Goal: Task Accomplishment & Management: Use online tool/utility

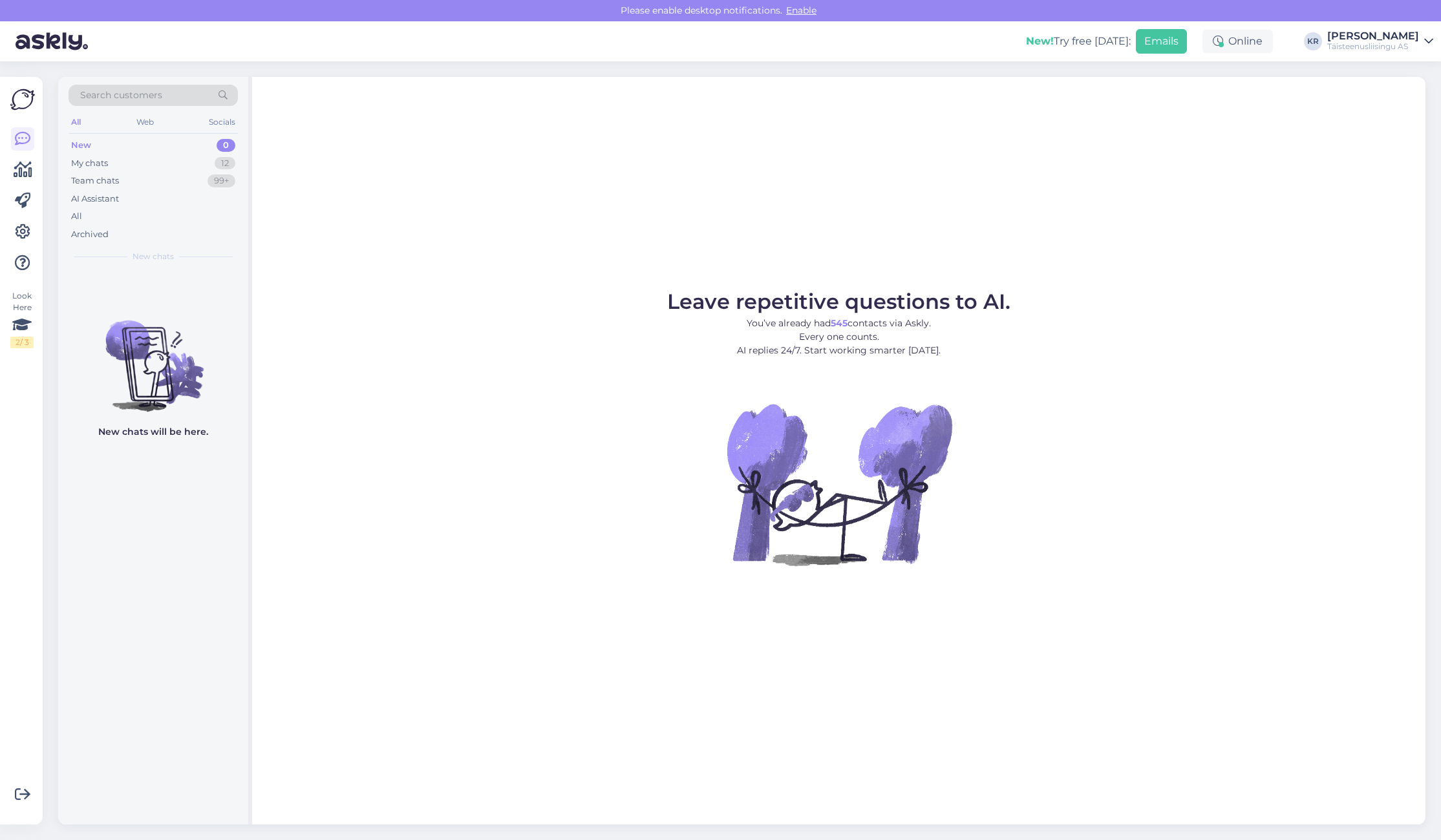
click at [1170, 47] on button "Emails" at bounding box center [1161, 41] width 51 height 24
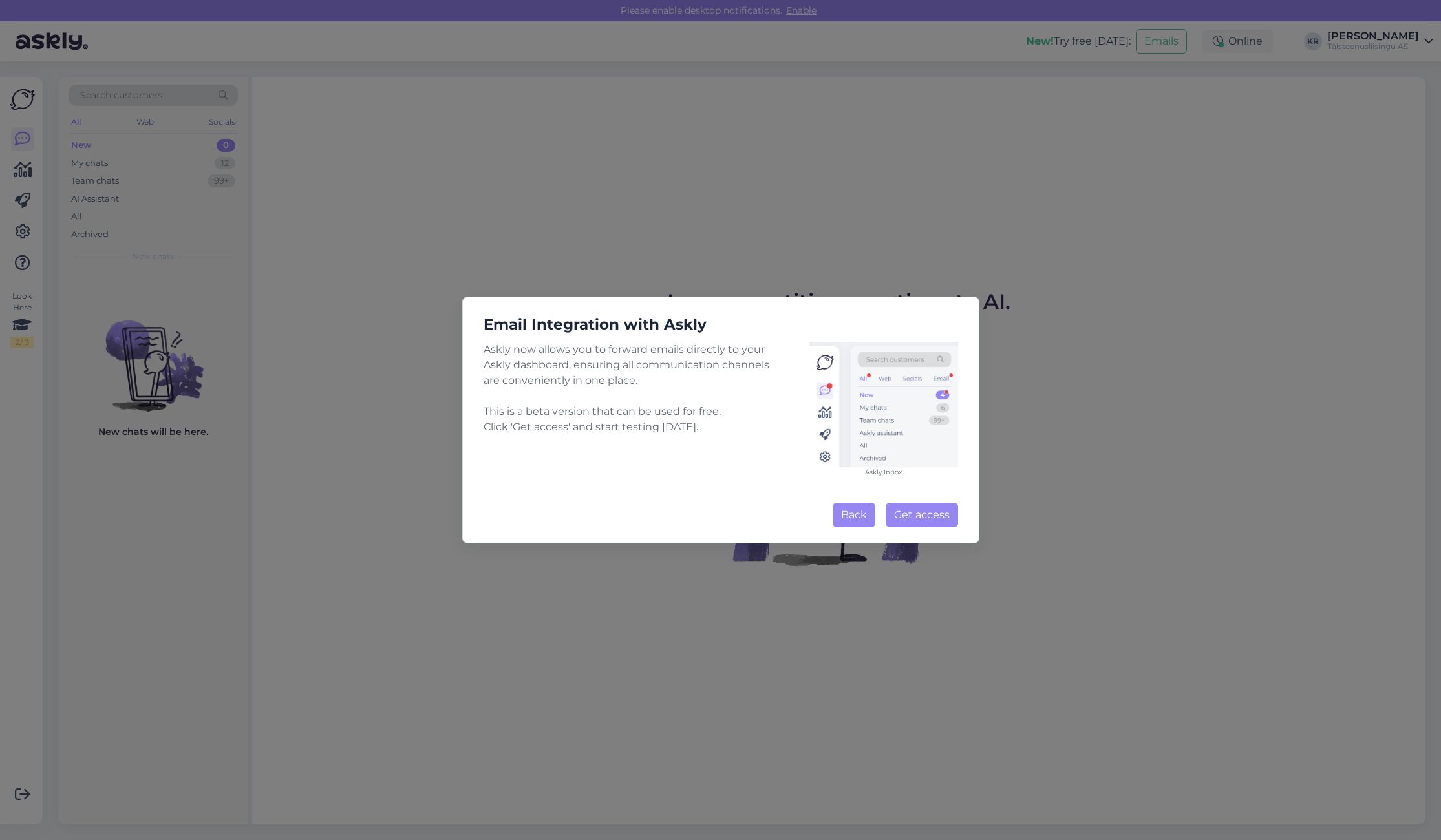
click at [859, 510] on button "Back" at bounding box center [854, 514] width 43 height 24
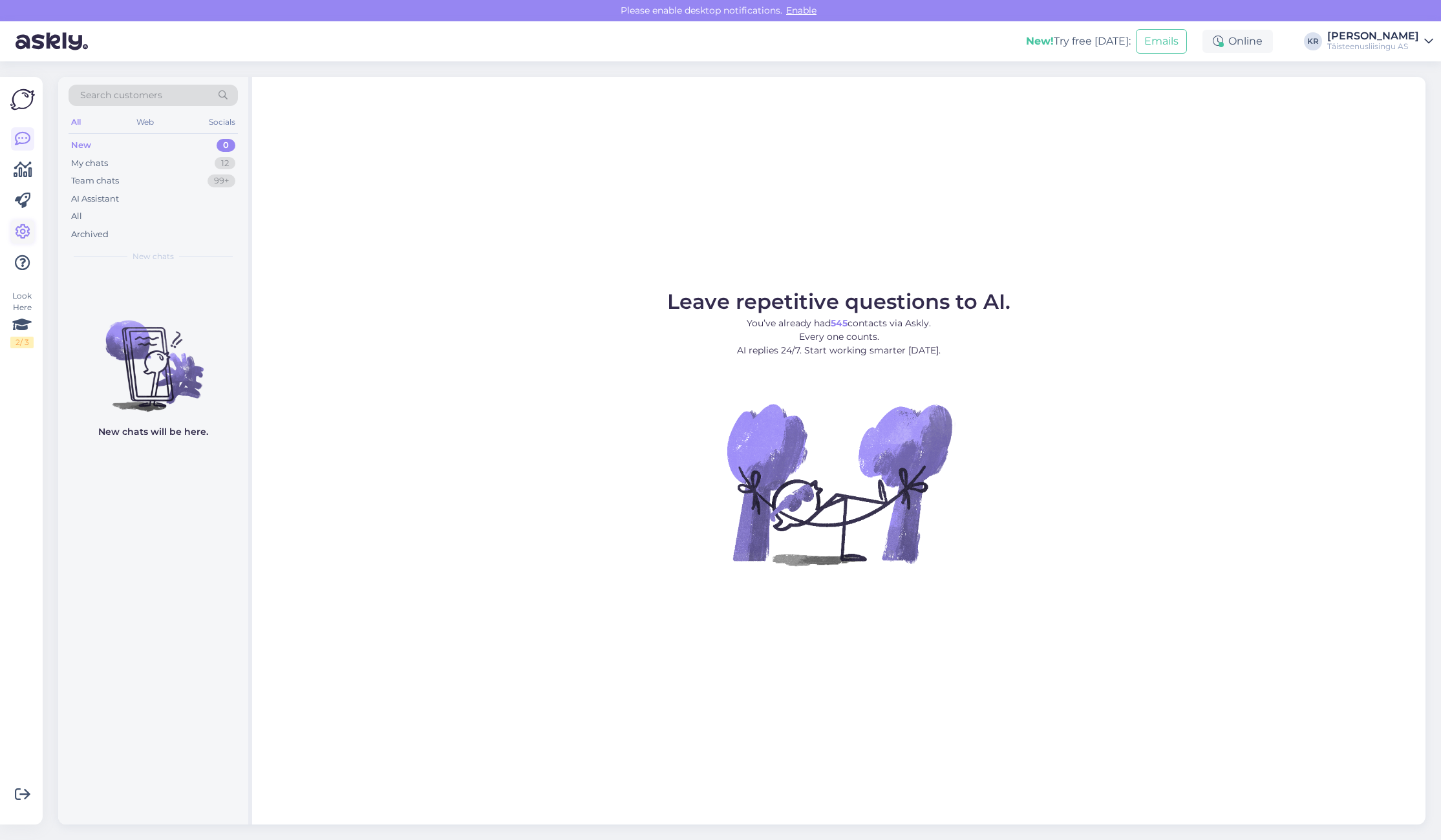
click at [19, 229] on icon at bounding box center [23, 232] width 16 height 16
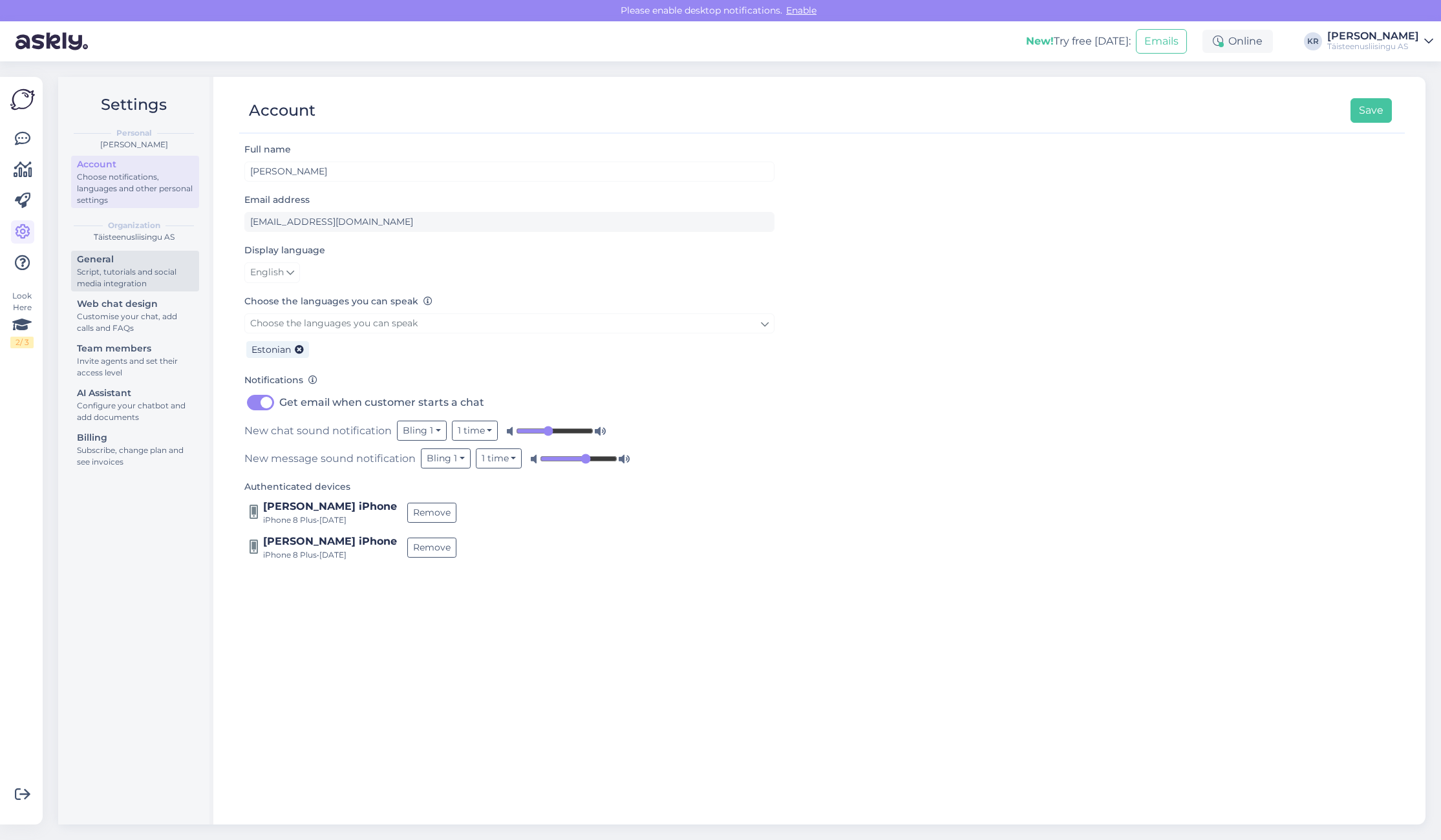
click at [120, 276] on div "Script, tutorials and social media integration" at bounding box center [134, 278] width 116 height 23
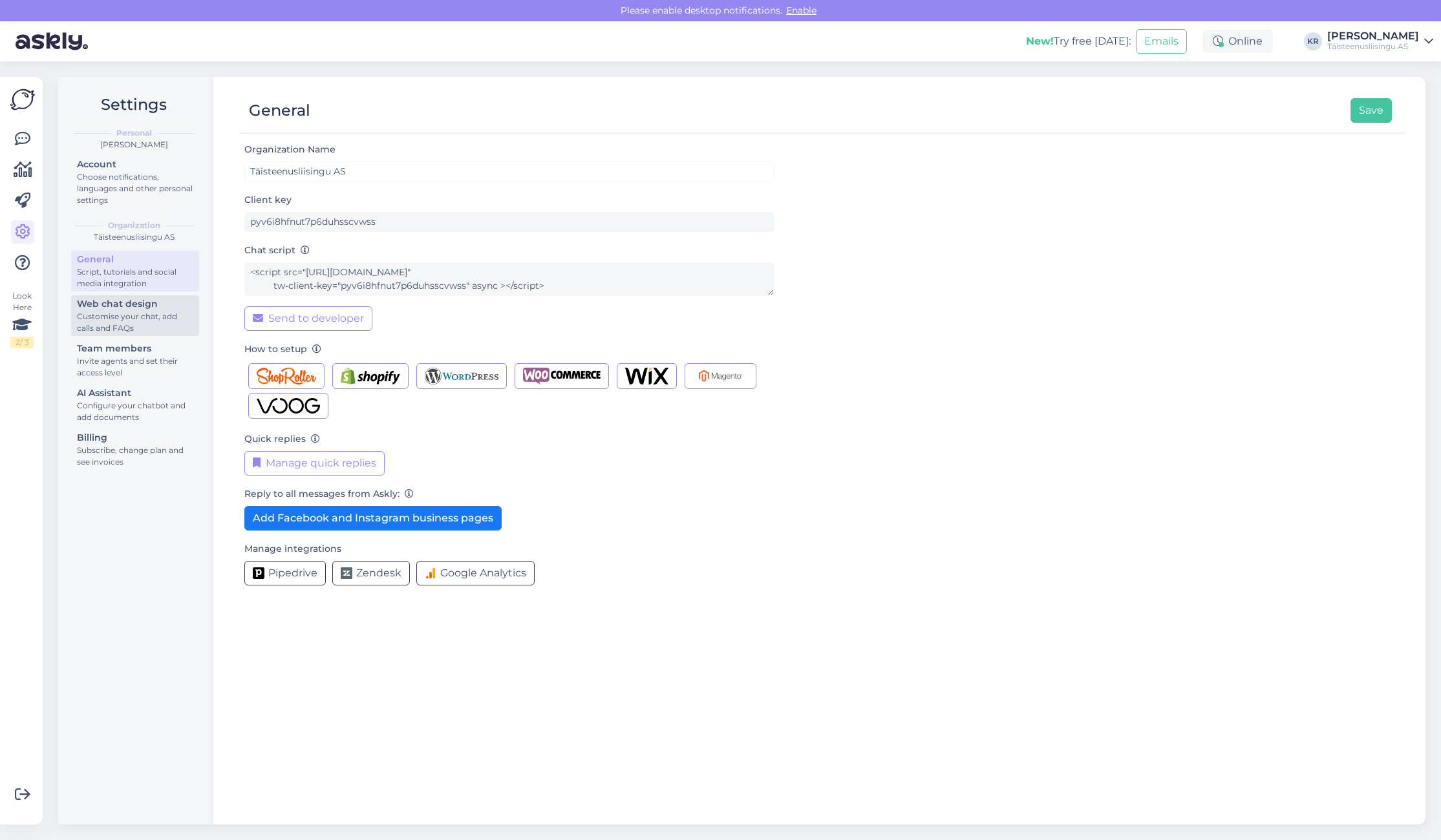
click at [101, 310] on div "Web chat design" at bounding box center [134, 304] width 116 height 13
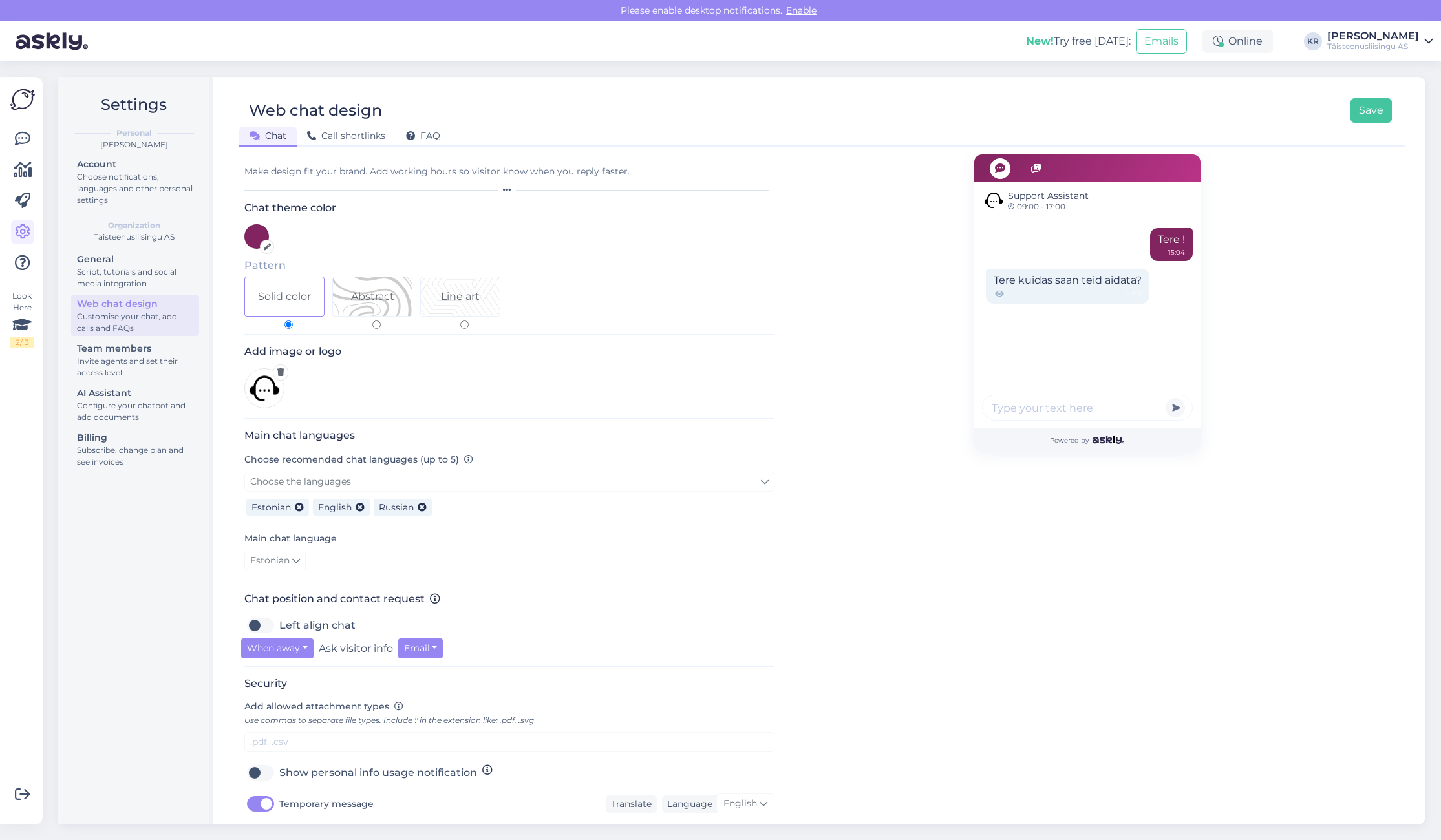
click at [496, 397] on div "Add image or logo" at bounding box center [510, 381] width 530 height 73
click at [280, 372] on icon at bounding box center [281, 372] width 8 height 8
click at [261, 387] on img at bounding box center [265, 388] width 40 height 40
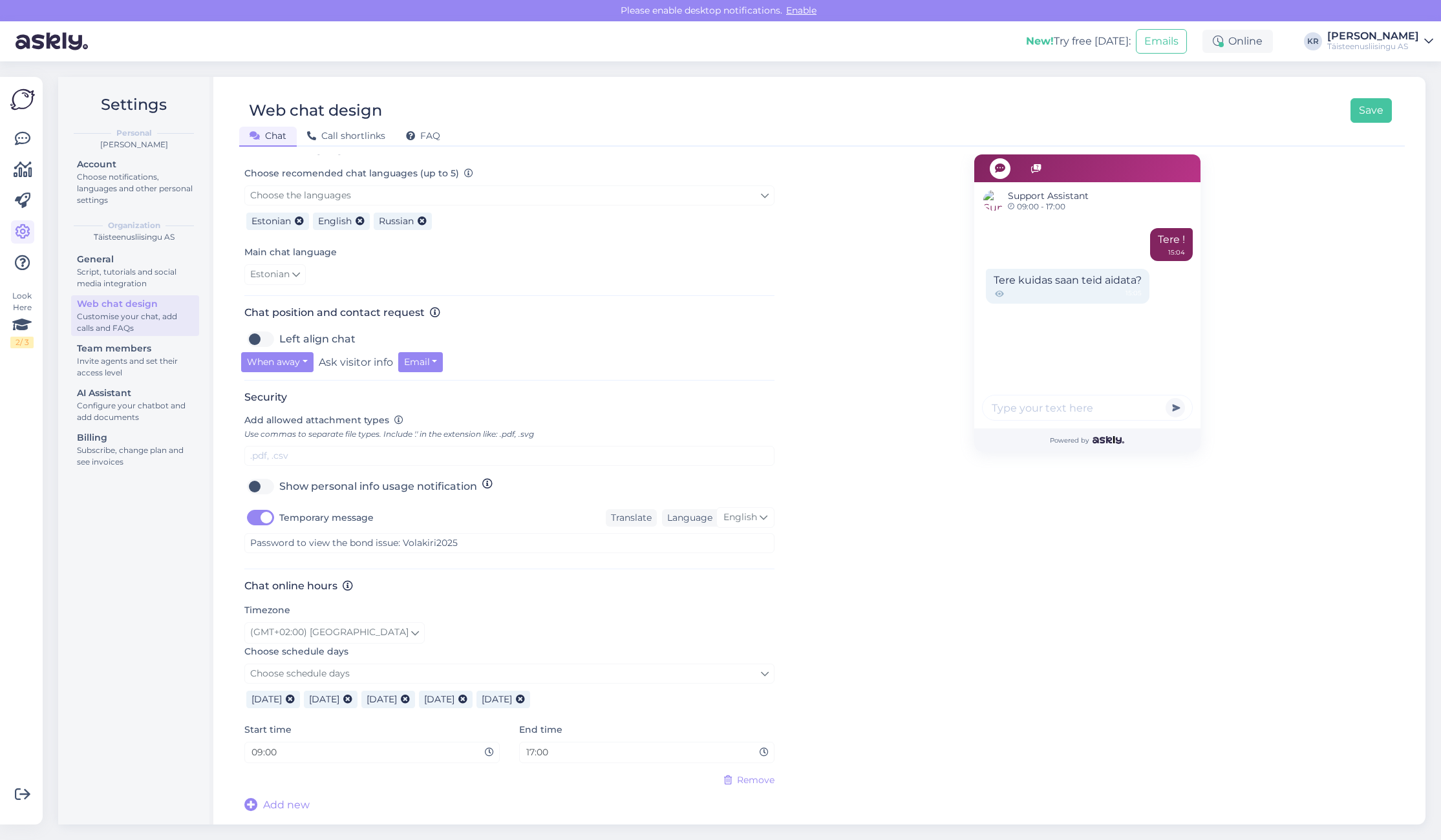
scroll to position [284, 0]
click at [304, 362] on button "When away" at bounding box center [277, 362] width 73 height 20
click at [279, 424] on link "Always" at bounding box center [287, 430] width 93 height 21
click at [638, 375] on div "Chat position and contact request Left align chat Always Never When away Always…" at bounding box center [510, 343] width 530 height 74
drag, startPoint x: 896, startPoint y: 599, endPoint x: 885, endPoint y: 595, distance: 11.7
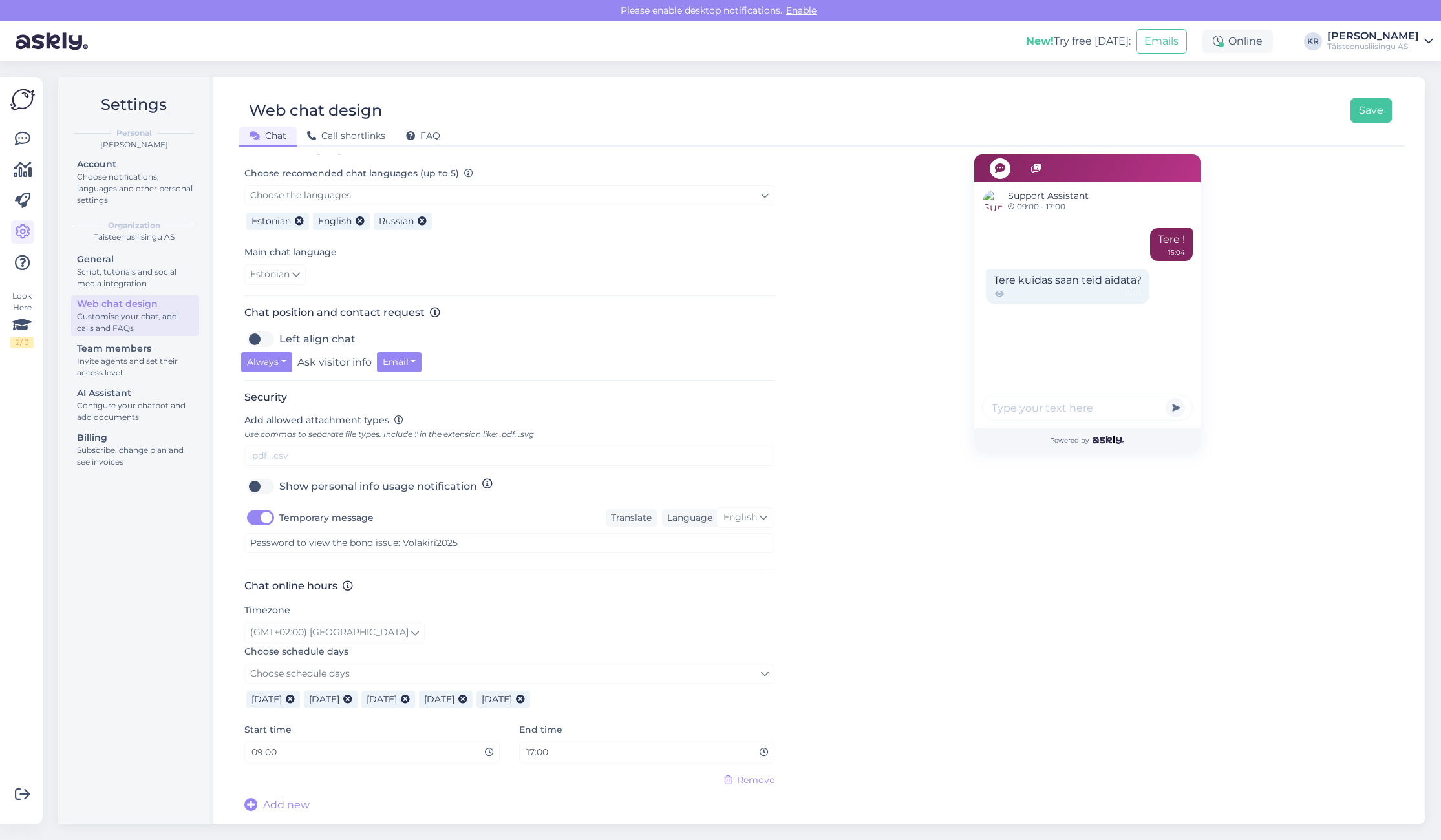
click at [894, 599] on div "Support Assistant 09:00 - 17:00 Tere ! 15:04 Tere kuidas saan teid aidata? 15:0…" at bounding box center [1087, 343] width 625 height 940
click at [995, 581] on div "Support Assistant 09:00 - 17:00 Tere ! 15:04 Tere kuidas saan teid aidata? 15:0…" at bounding box center [1087, 343] width 226 height 940
drag, startPoint x: 945, startPoint y: 570, endPoint x: 923, endPoint y: 570, distance: 22.0
click at [945, 570] on div "Support Assistant 09:00 - 17:00 Tere ! 15:04 Tere kuidas saan teid aidata? 15:0…" at bounding box center [1087, 343] width 625 height 940
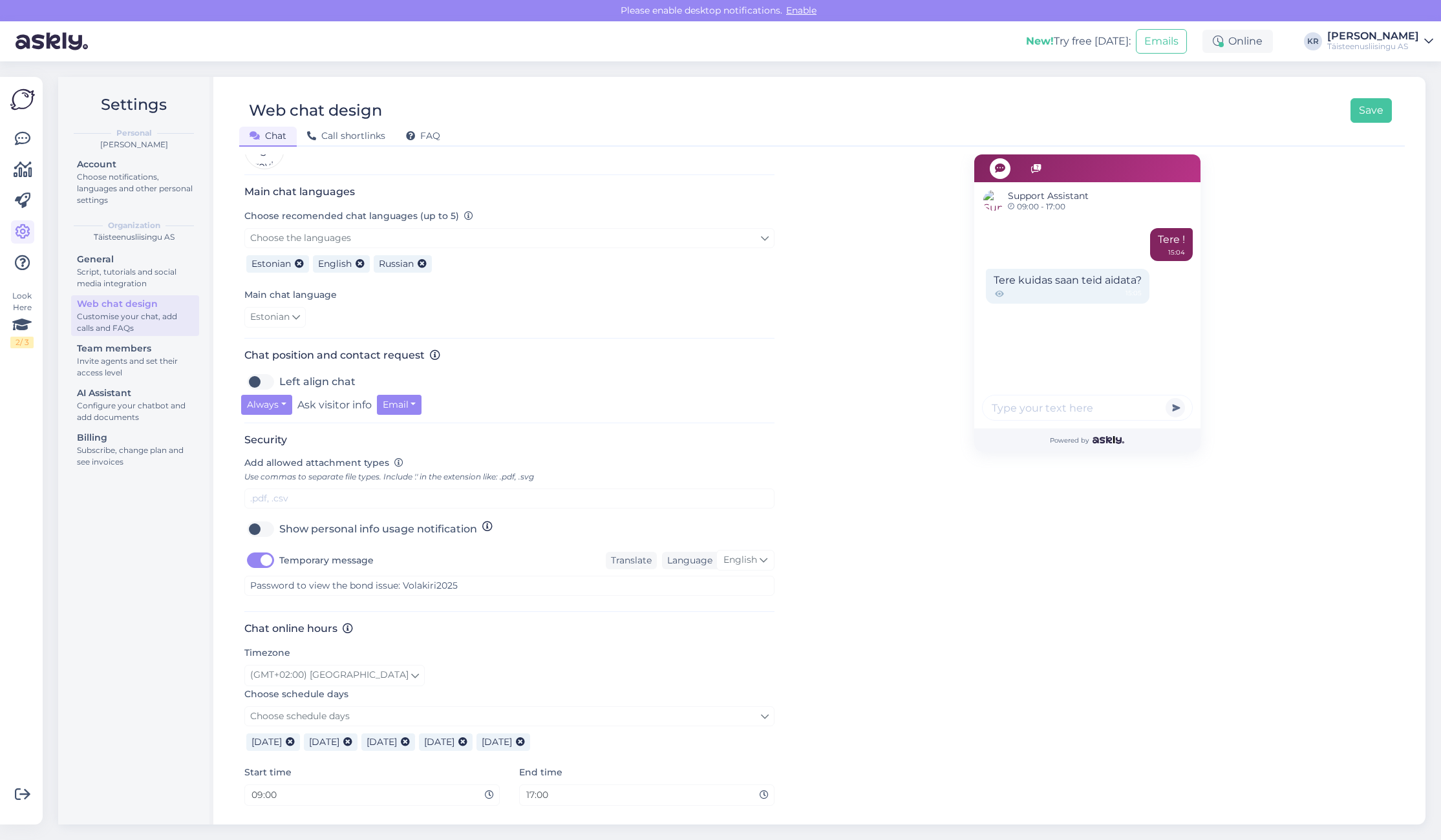
scroll to position [239, 0]
drag, startPoint x: 1370, startPoint y: 106, endPoint x: 1367, endPoint y: 112, distance: 6.7
click at [1370, 107] on button "Save" at bounding box center [1371, 110] width 42 height 24
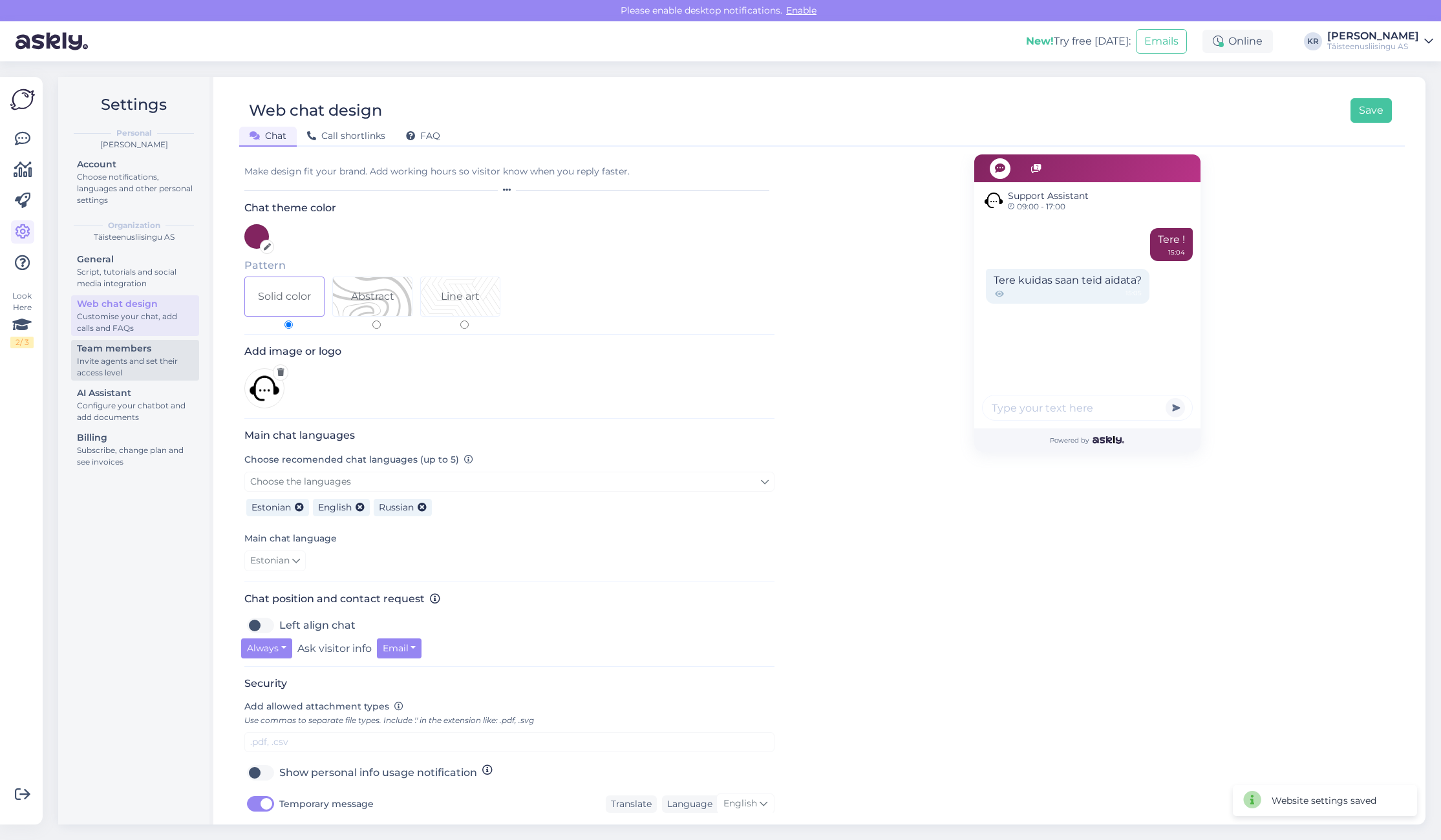
drag, startPoint x: 119, startPoint y: 358, endPoint x: 112, endPoint y: 358, distance: 7.0
click at [118, 358] on div "Invite agents and set their access level" at bounding box center [134, 367] width 116 height 23
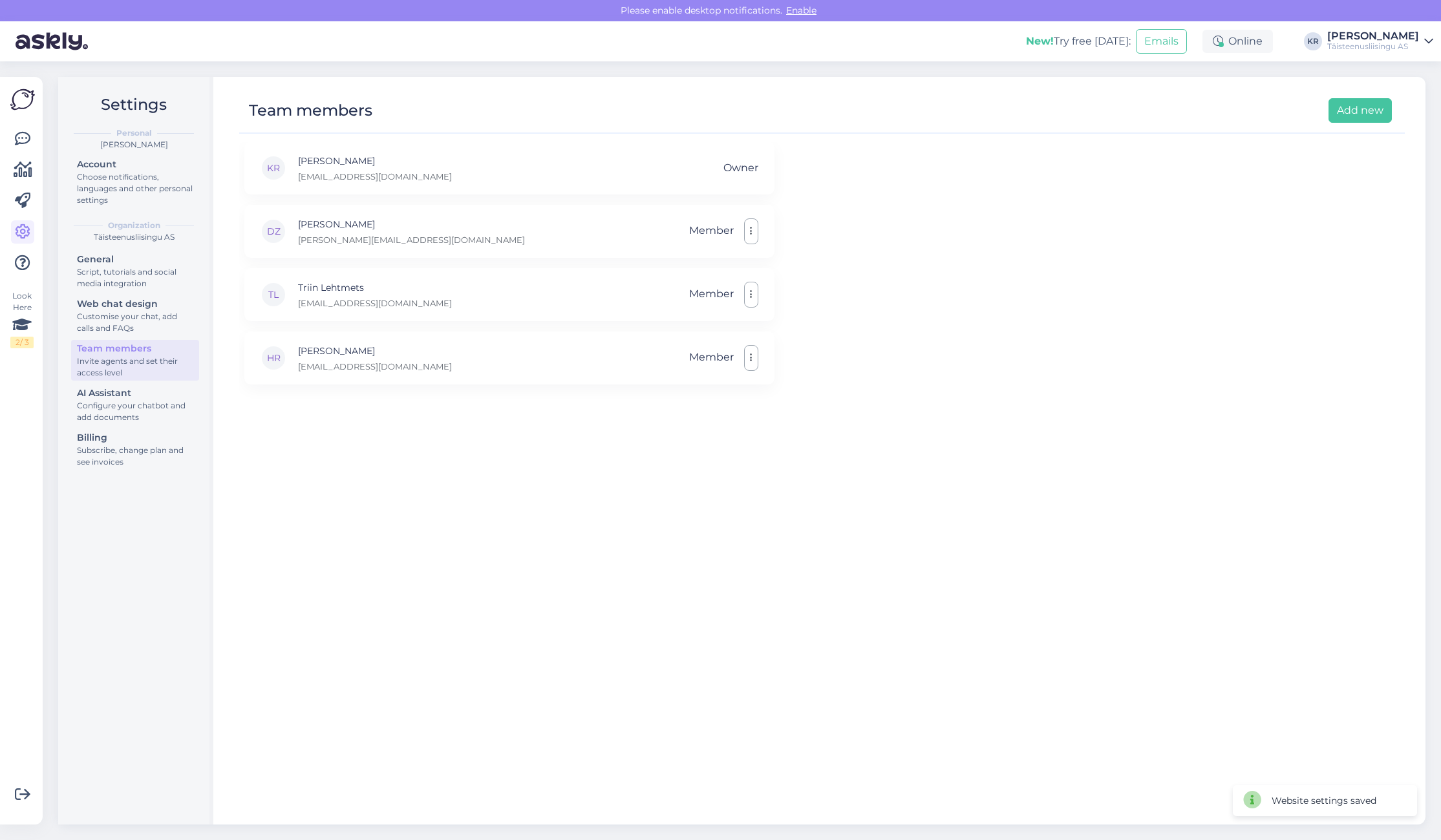
click at [110, 402] on div "Configure your chatbot and add documents" at bounding box center [134, 412] width 116 height 23
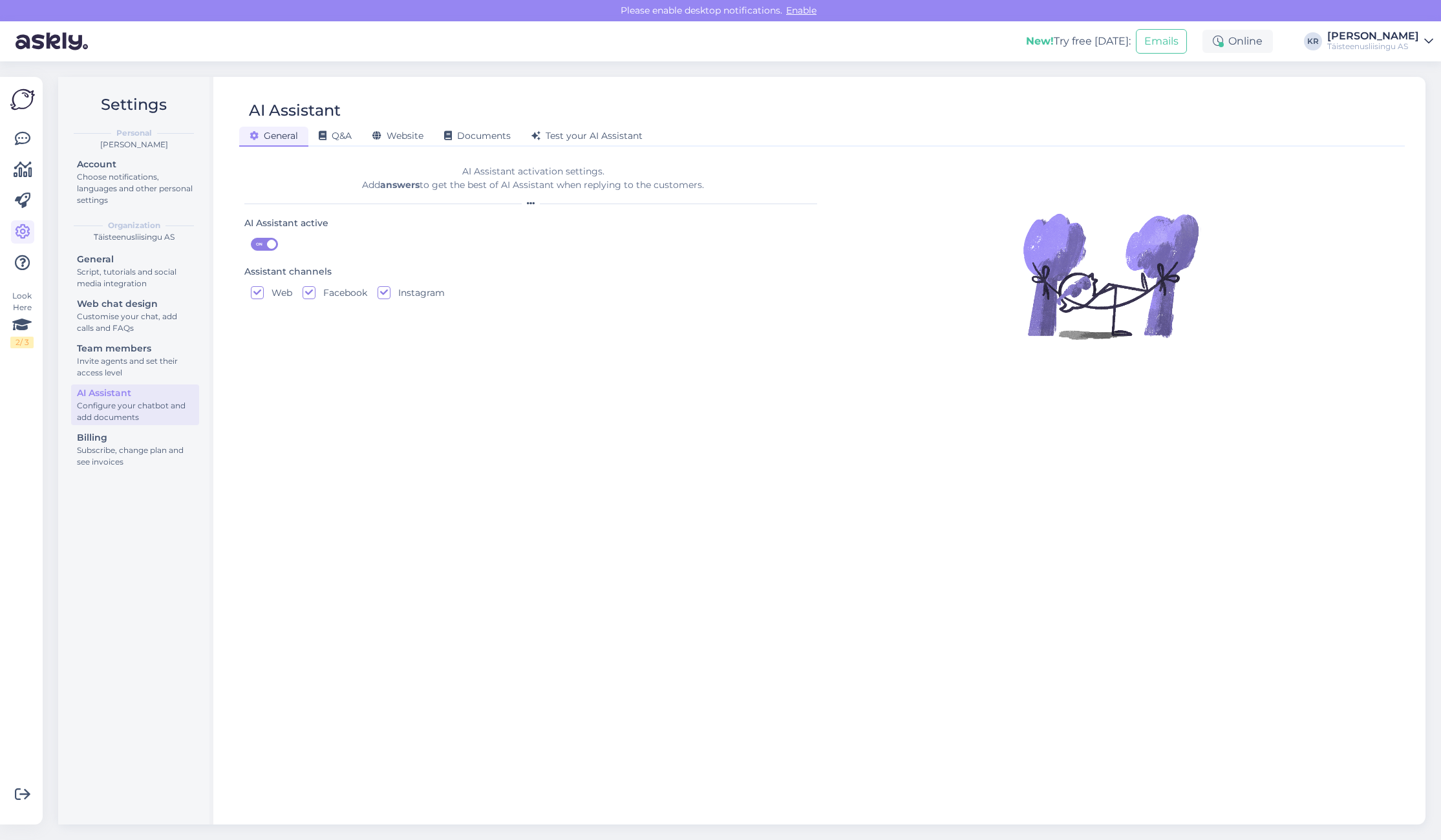
drag, startPoint x: 475, startPoint y: 412, endPoint x: 430, endPoint y: 373, distance: 59.5
click at [474, 412] on div "AI Assistant activation settings. Add answers to get the best of AI Assistant w…" at bounding box center [534, 483] width 578 height 659
click at [338, 139] on span "Q&A" at bounding box center [334, 136] width 33 height 12
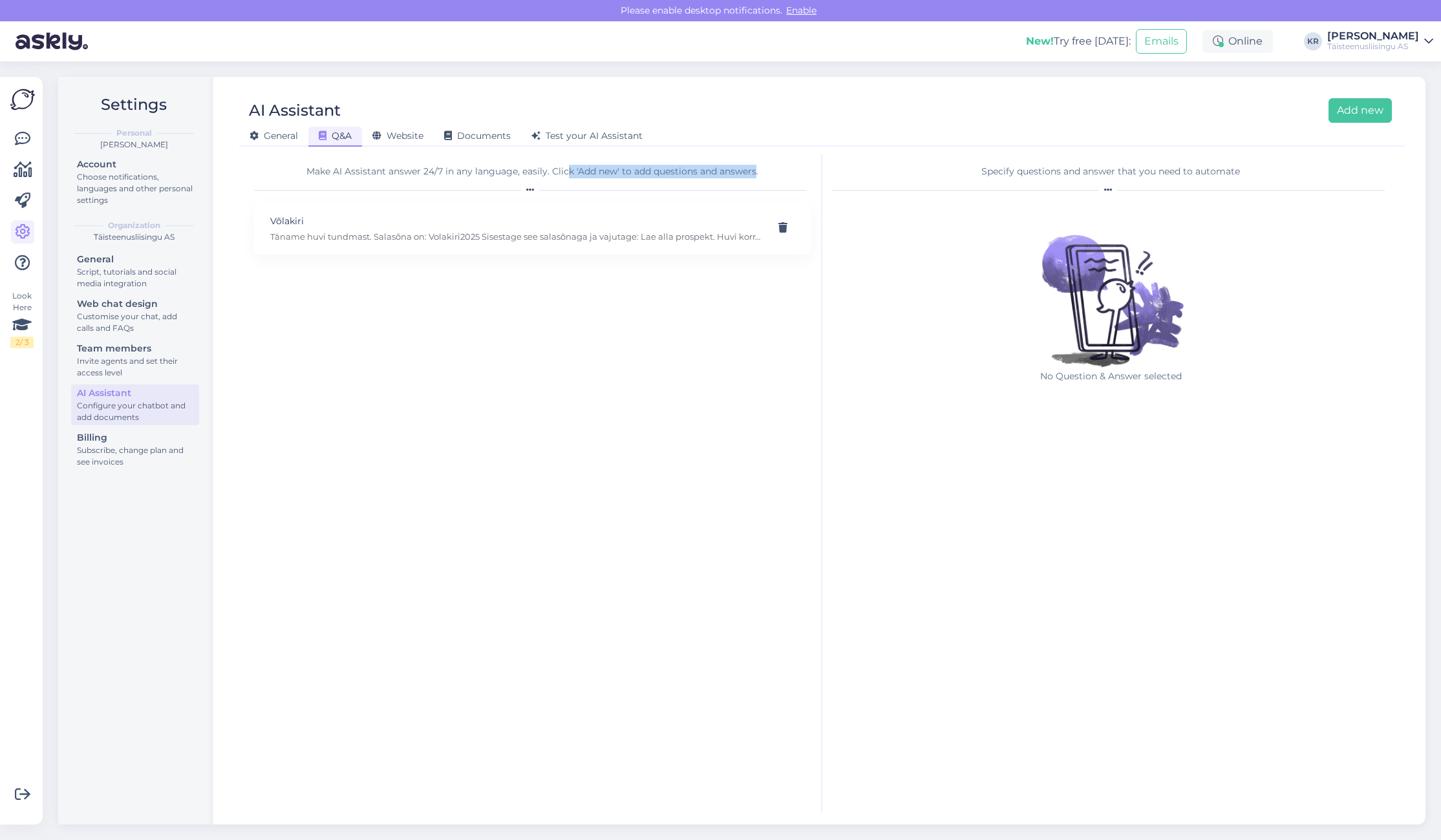
drag, startPoint x: 624, startPoint y: 169, endPoint x: 757, endPoint y: 169, distance: 133.0
click at [757, 168] on div "Make AI Assistant answer 24/7 in any language, easily. Click 'Add new' to add q…" at bounding box center [532, 171] width 557 height 13
click at [402, 133] on span "Website" at bounding box center [398, 136] width 51 height 12
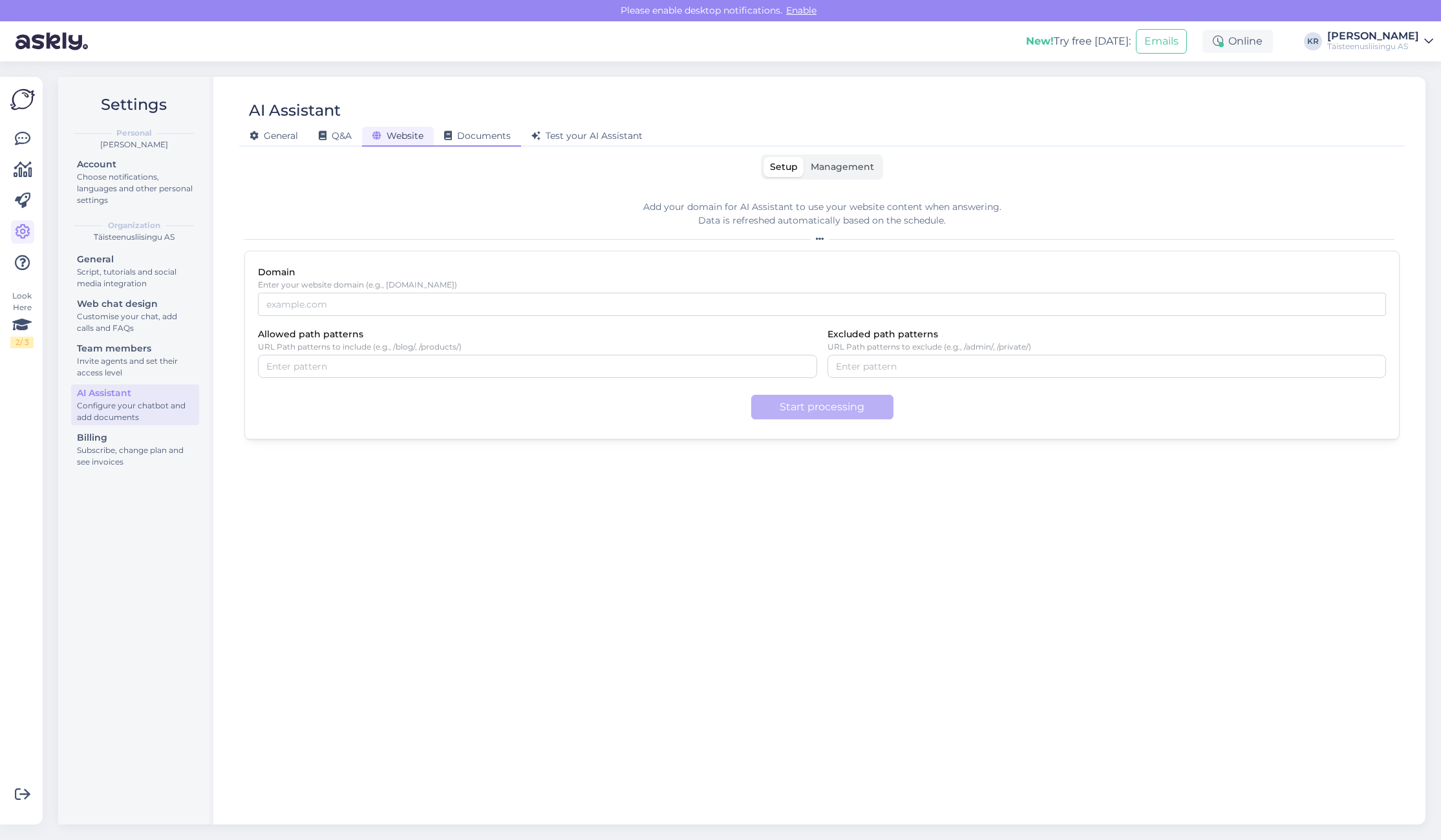
click at [481, 129] on div "Documents" at bounding box center [477, 137] width 87 height 20
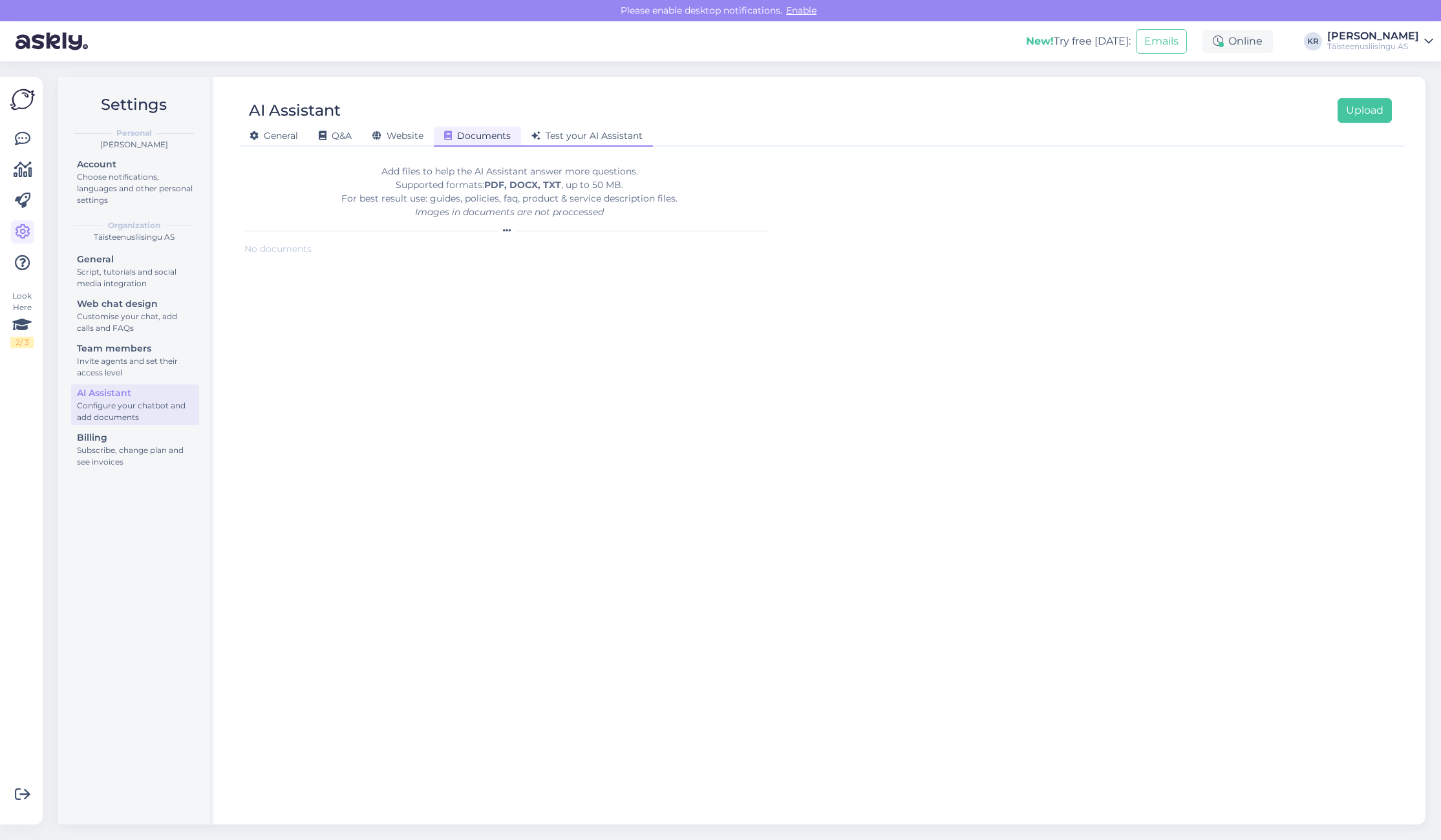
click at [580, 134] on span "Test your AI Assistant" at bounding box center [586, 136] width 111 height 12
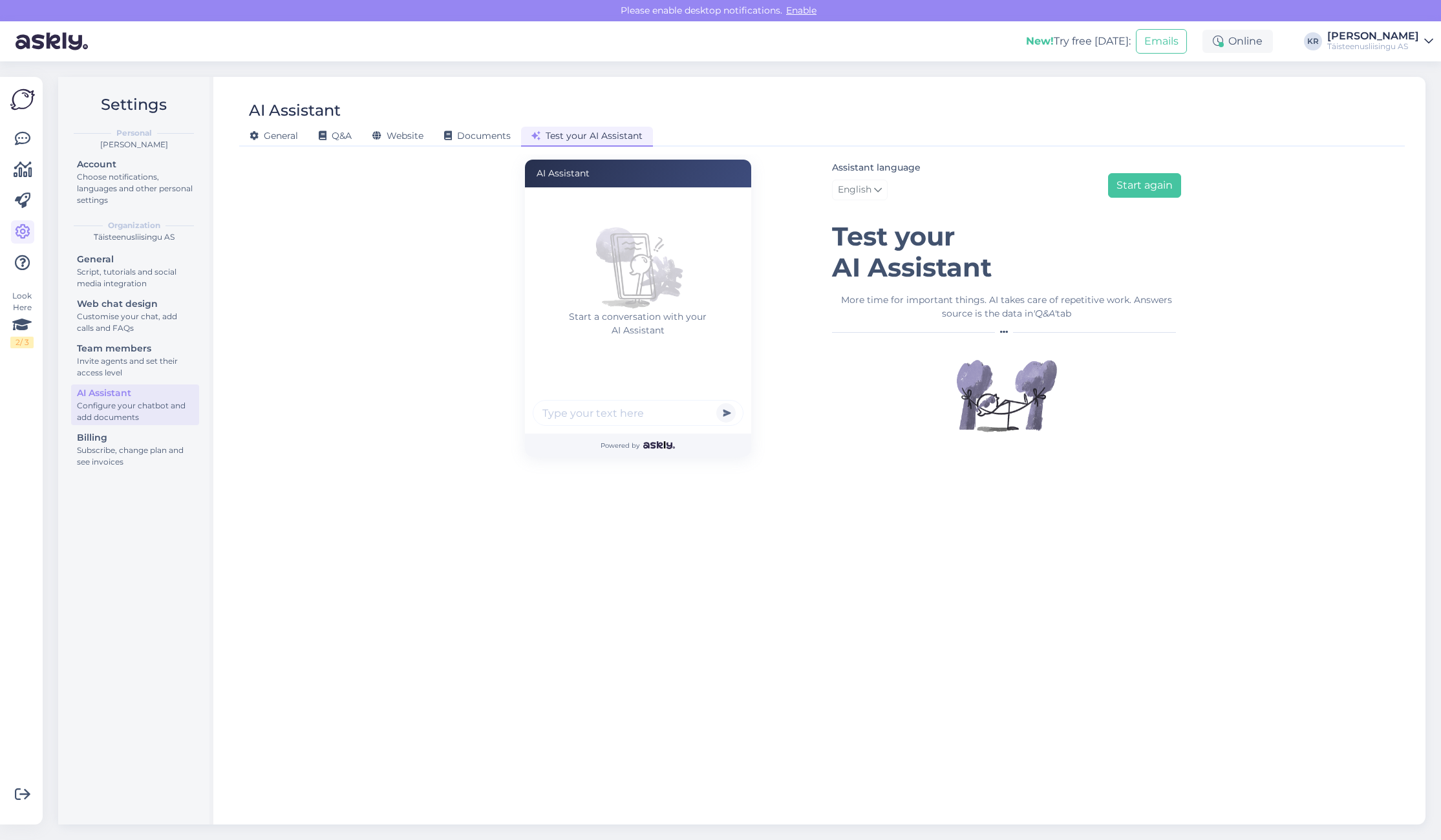
click at [621, 411] on input "text" at bounding box center [638, 412] width 211 height 26
type input "millised on kindlutuse tingimused"
click at [725, 412] on button "submit" at bounding box center [725, 412] width 19 height 19
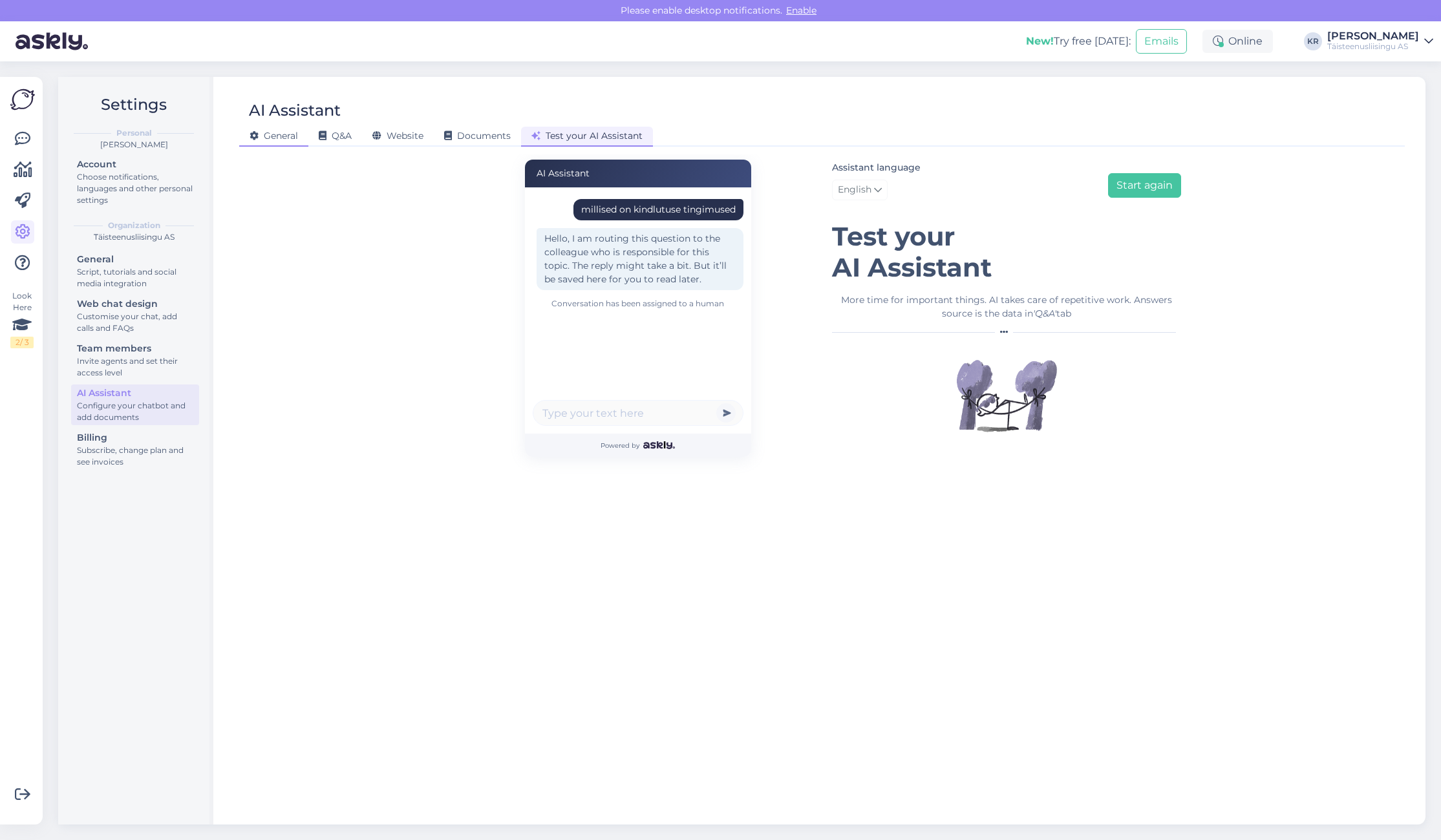
click at [280, 139] on span "General" at bounding box center [274, 136] width 48 height 12
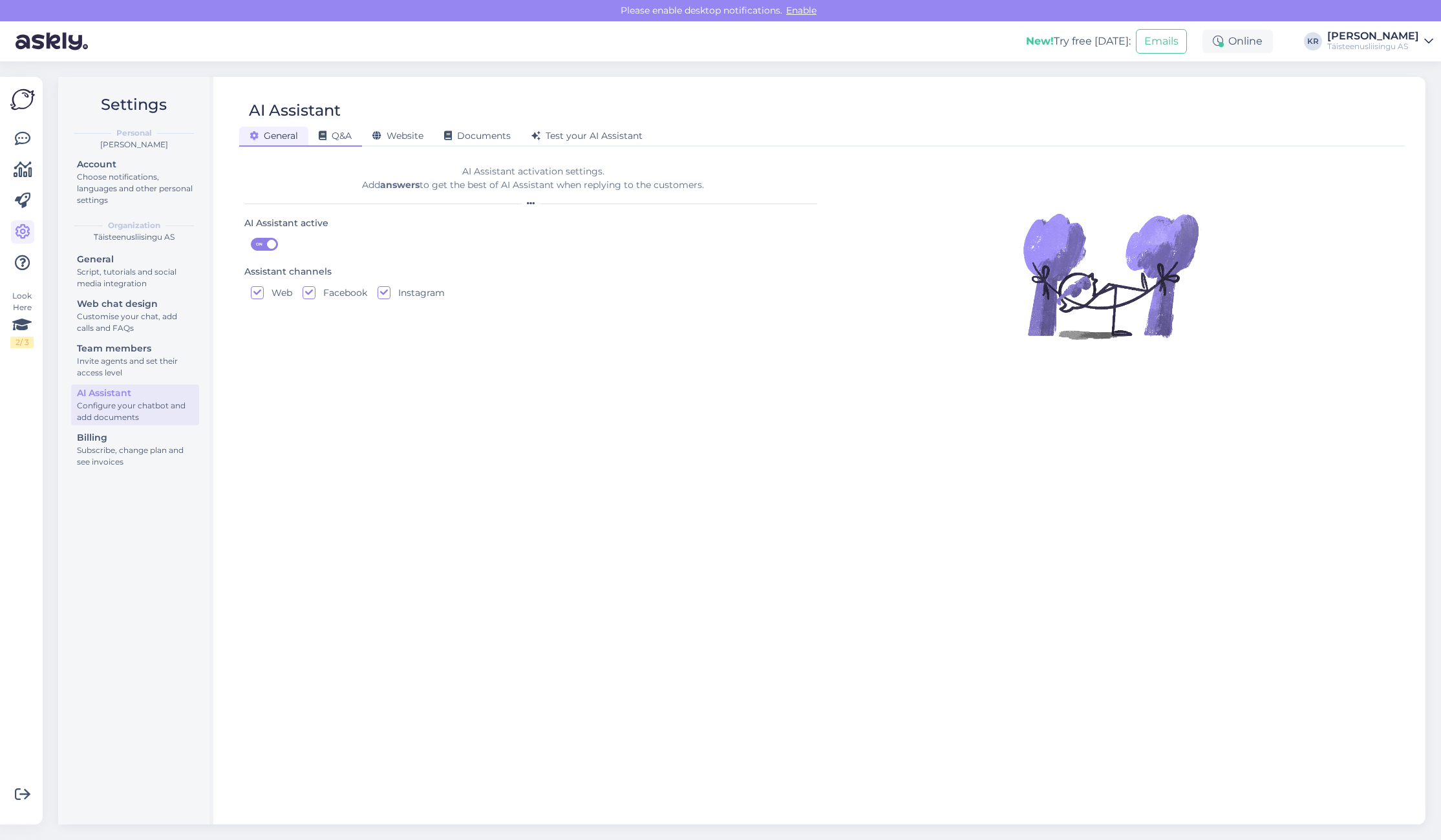
click at [333, 139] on span "Q&A" at bounding box center [334, 136] width 33 height 12
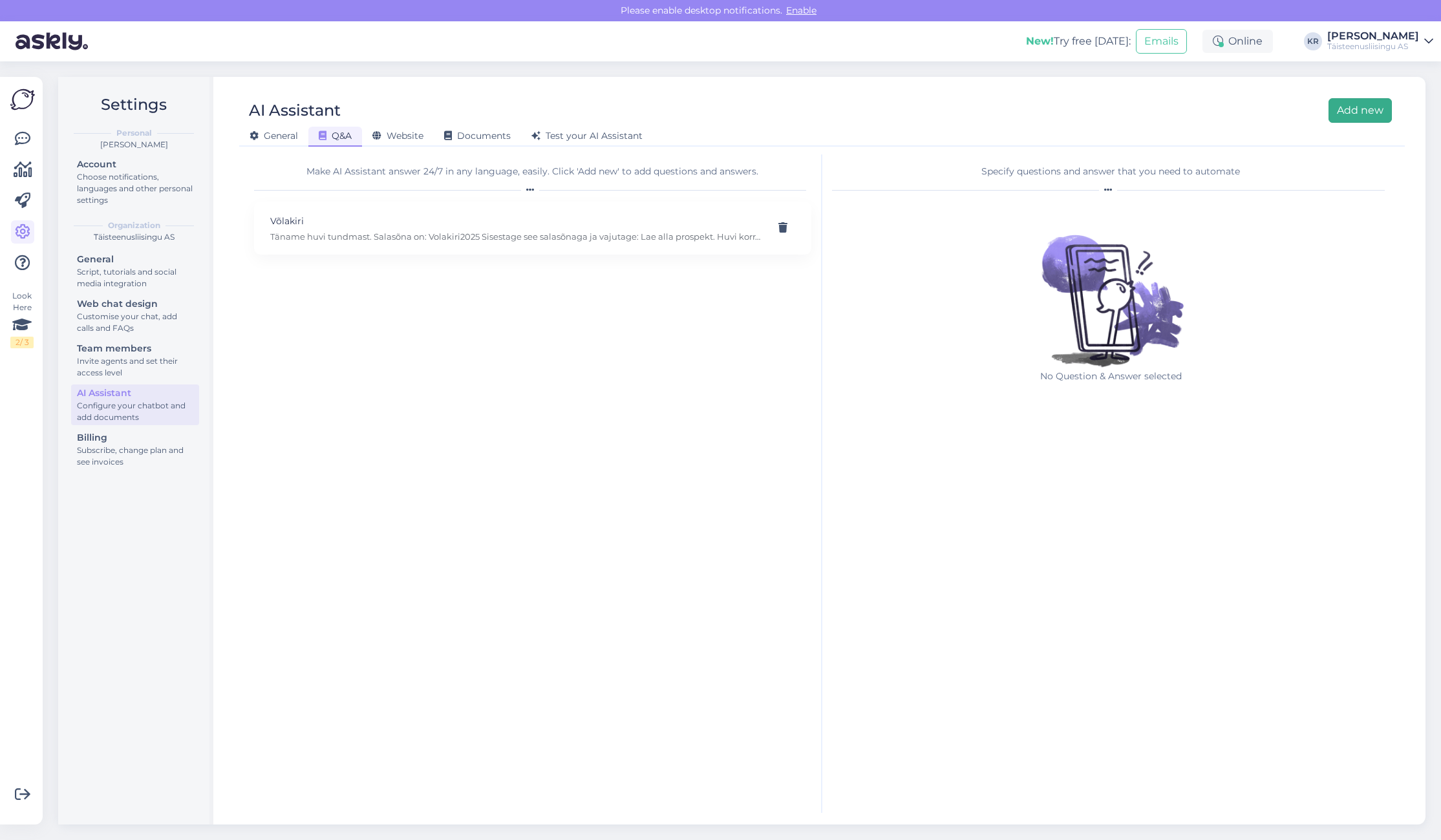
drag, startPoint x: 1353, startPoint y: 112, endPoint x: 1343, endPoint y: 115, distance: 10.4
click at [1352, 113] on button "Add new" at bounding box center [1360, 110] width 63 height 24
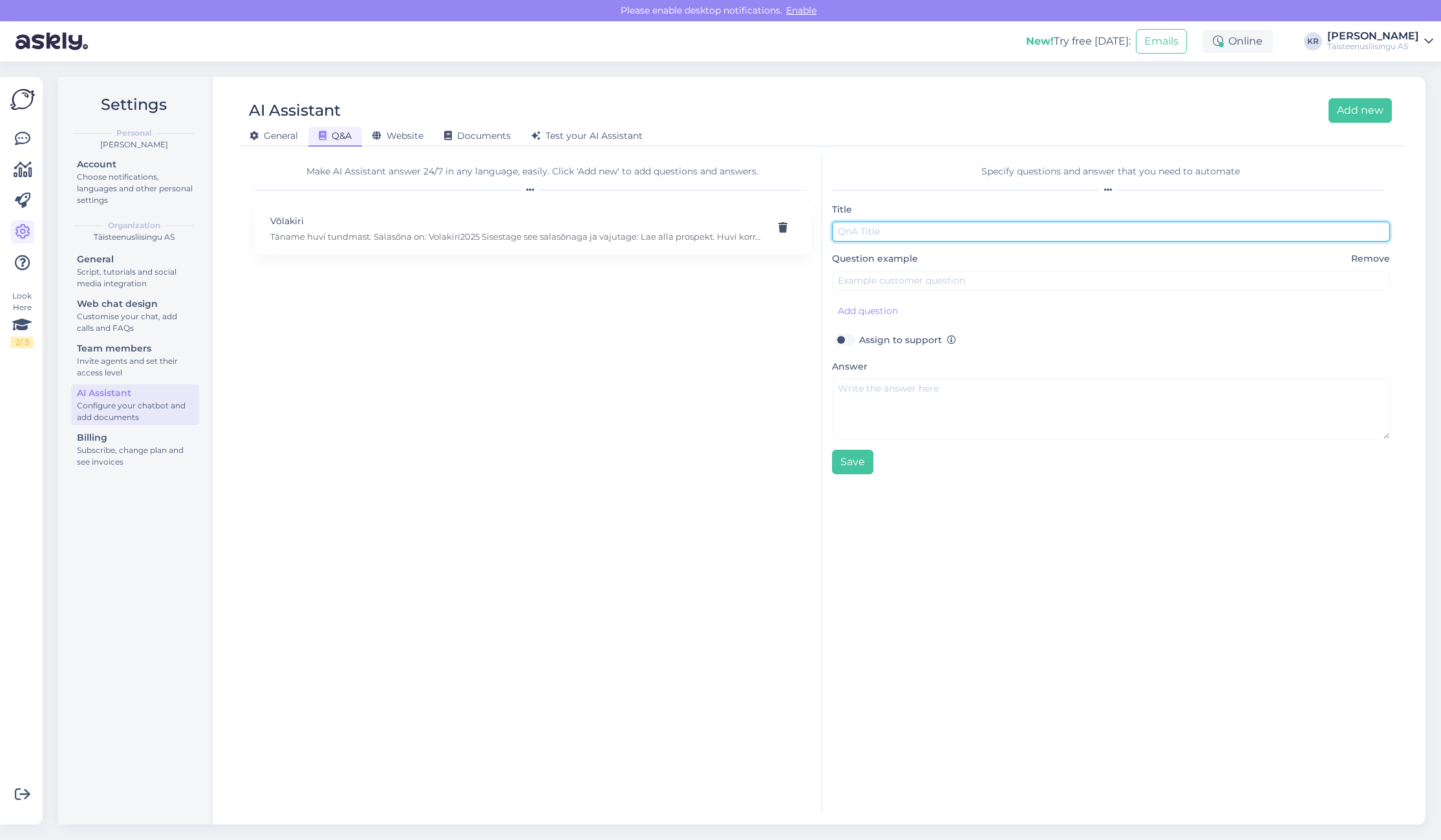
click at [870, 233] on input "text" at bounding box center [1111, 231] width 559 height 20
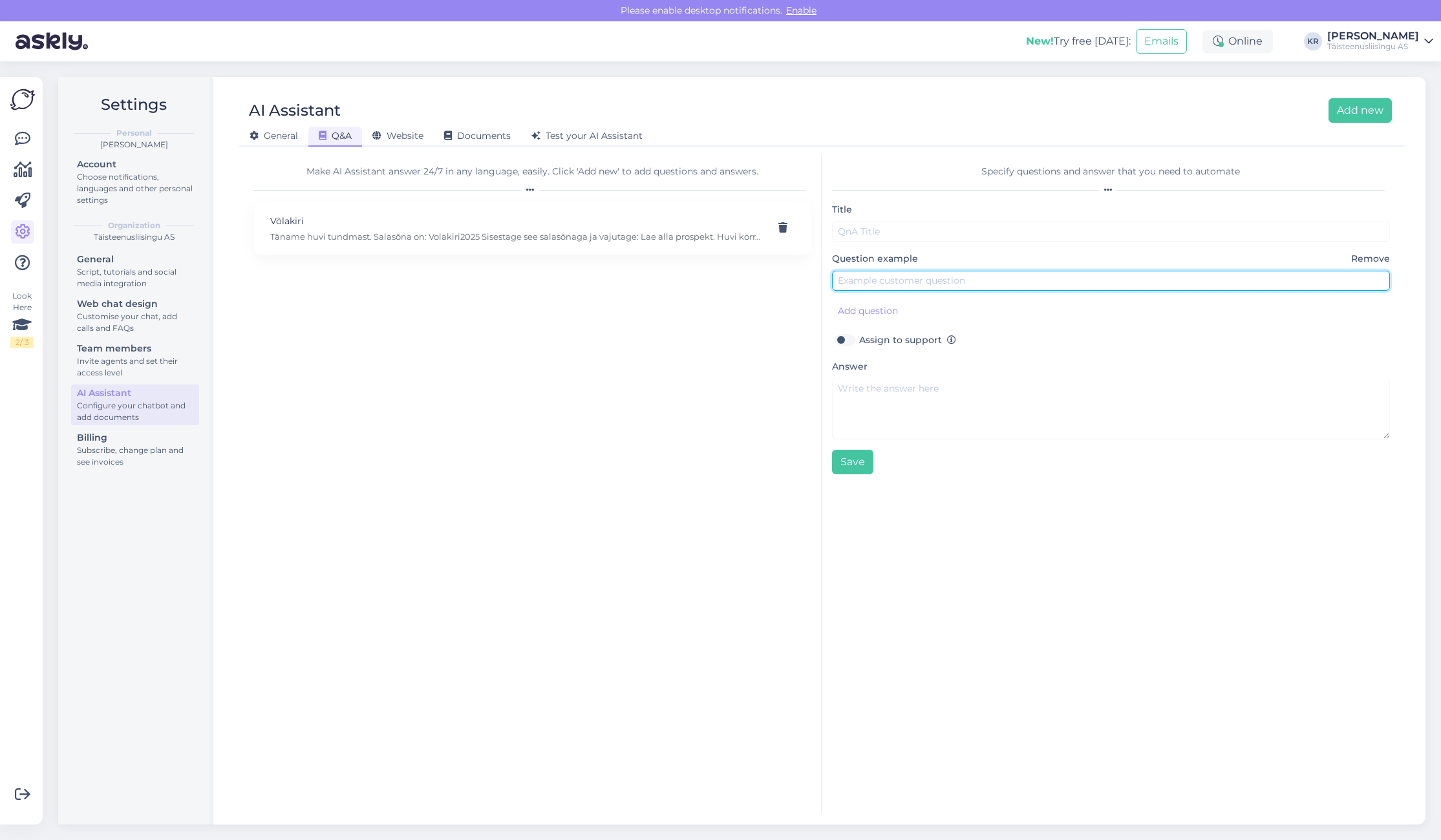
click at [902, 287] on input "text" at bounding box center [1111, 281] width 559 height 20
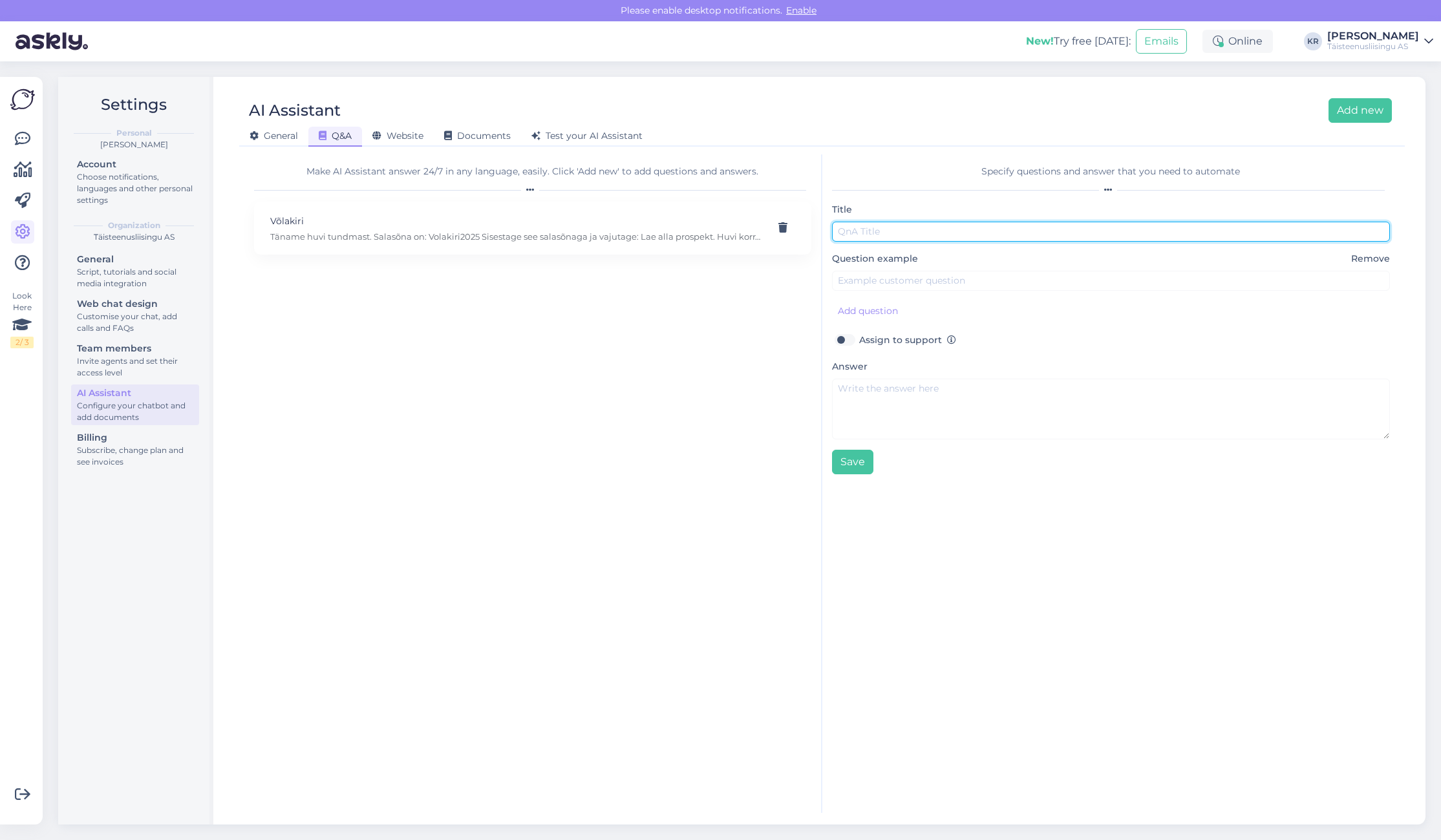
click at [890, 230] on input "text" at bounding box center [1111, 231] width 559 height 20
type input "K"
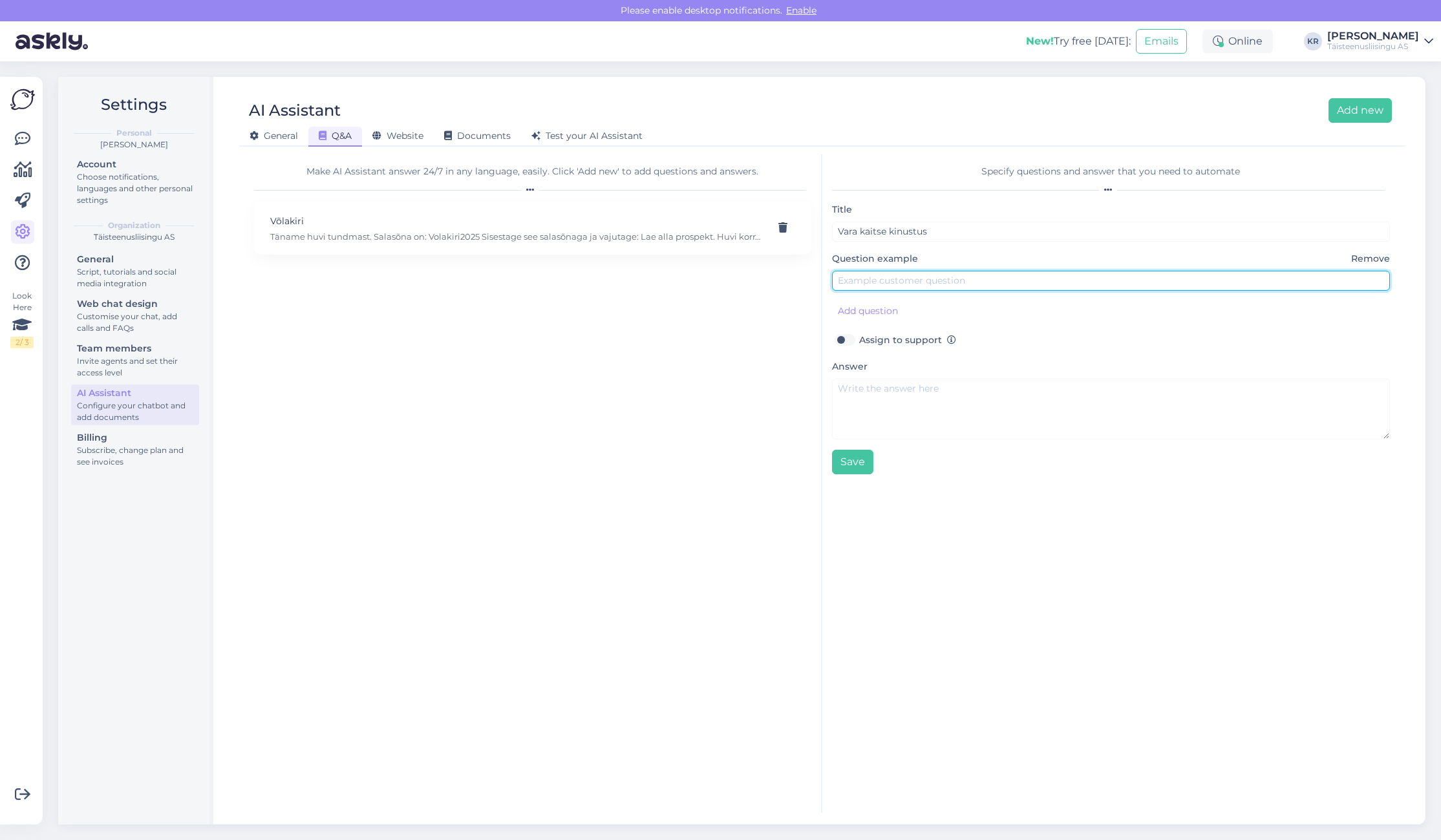
drag, startPoint x: 888, startPoint y: 276, endPoint x: 891, endPoint y: 284, distance: 8.5
click at [888, 276] on input "text" at bounding box center [1111, 281] width 559 height 20
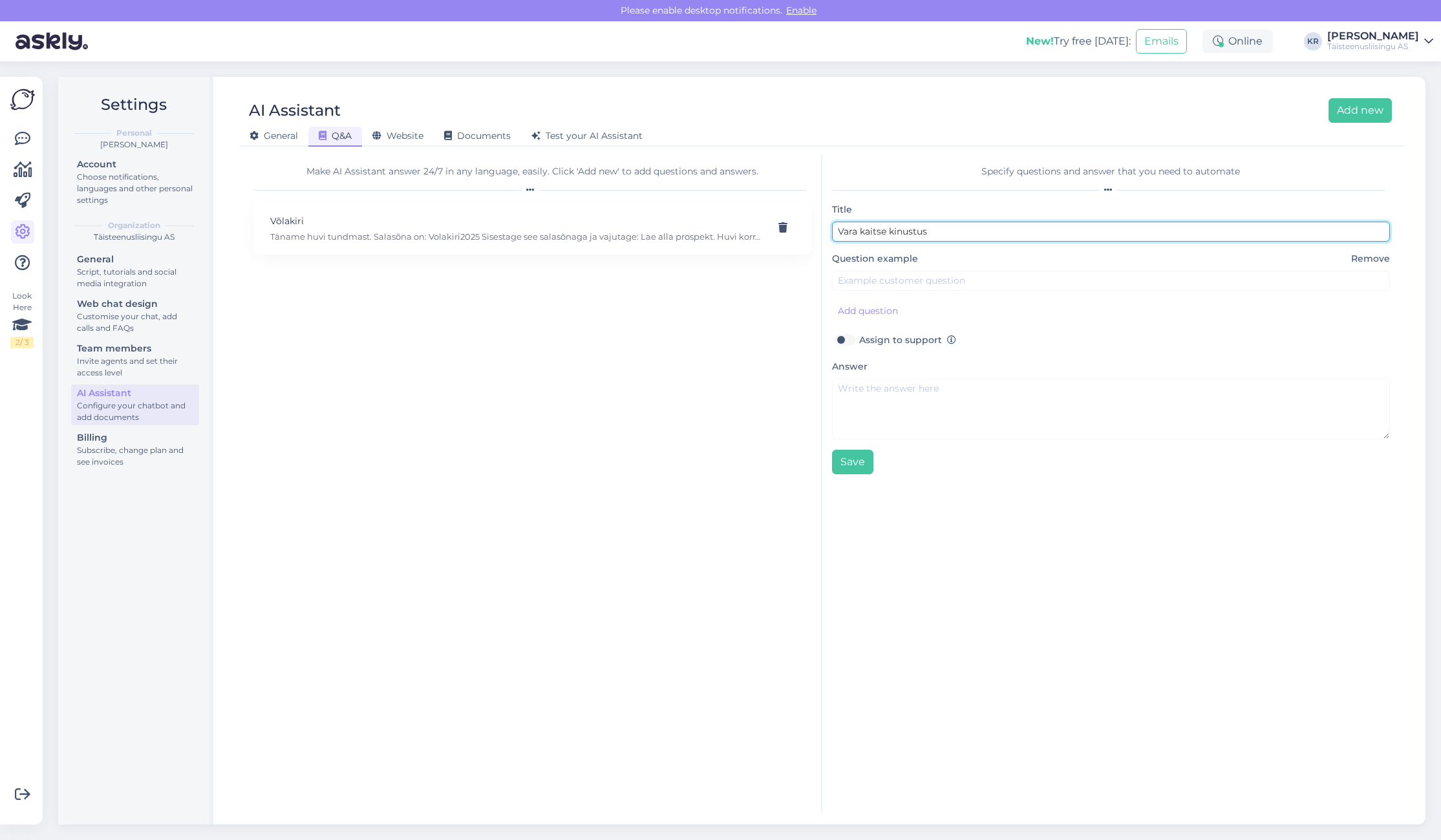
click at [903, 230] on input "Vara kaitse kinustus" at bounding box center [1111, 231] width 559 height 20
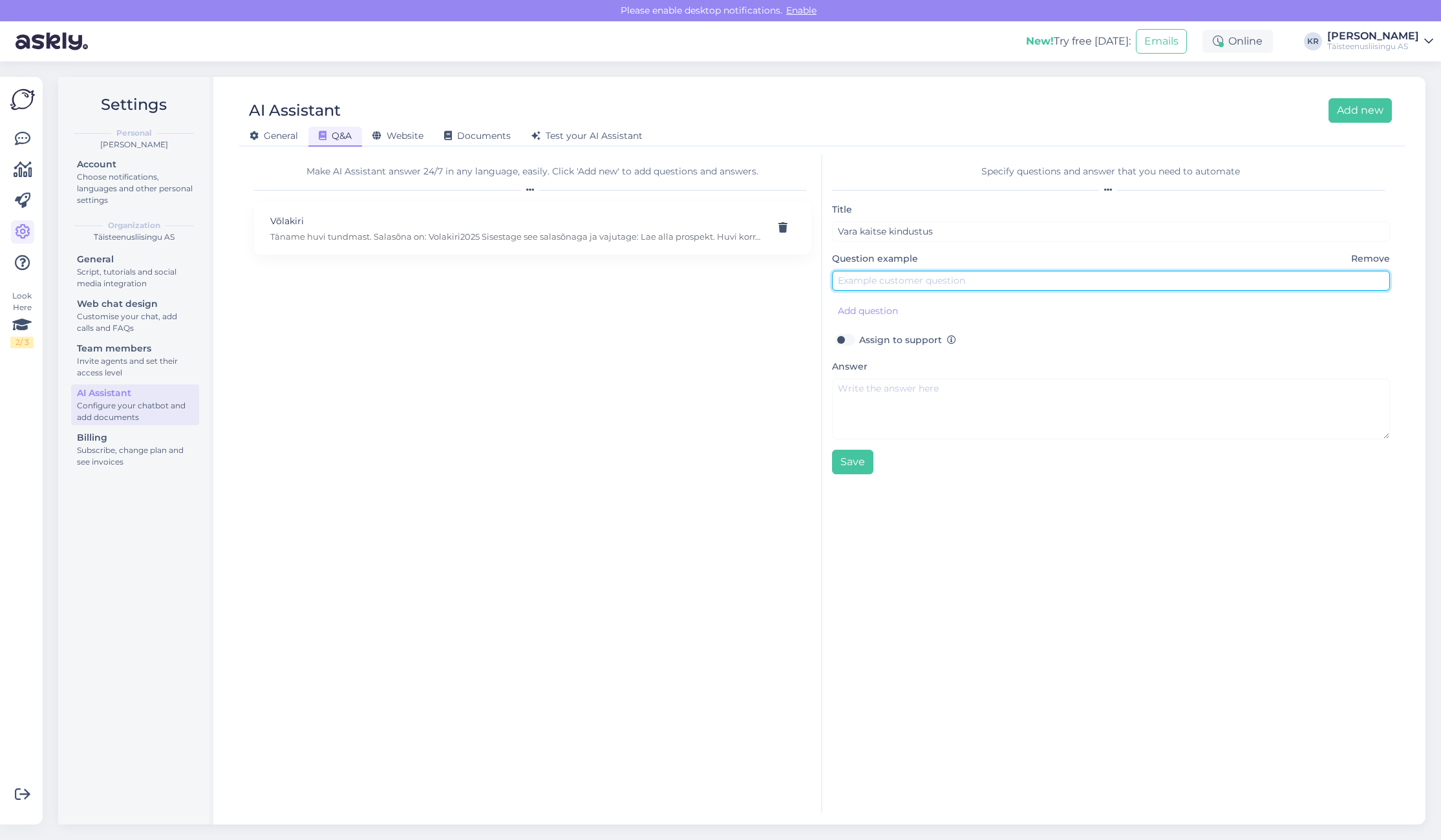
click at [874, 287] on input "text" at bounding box center [1111, 281] width 559 height 20
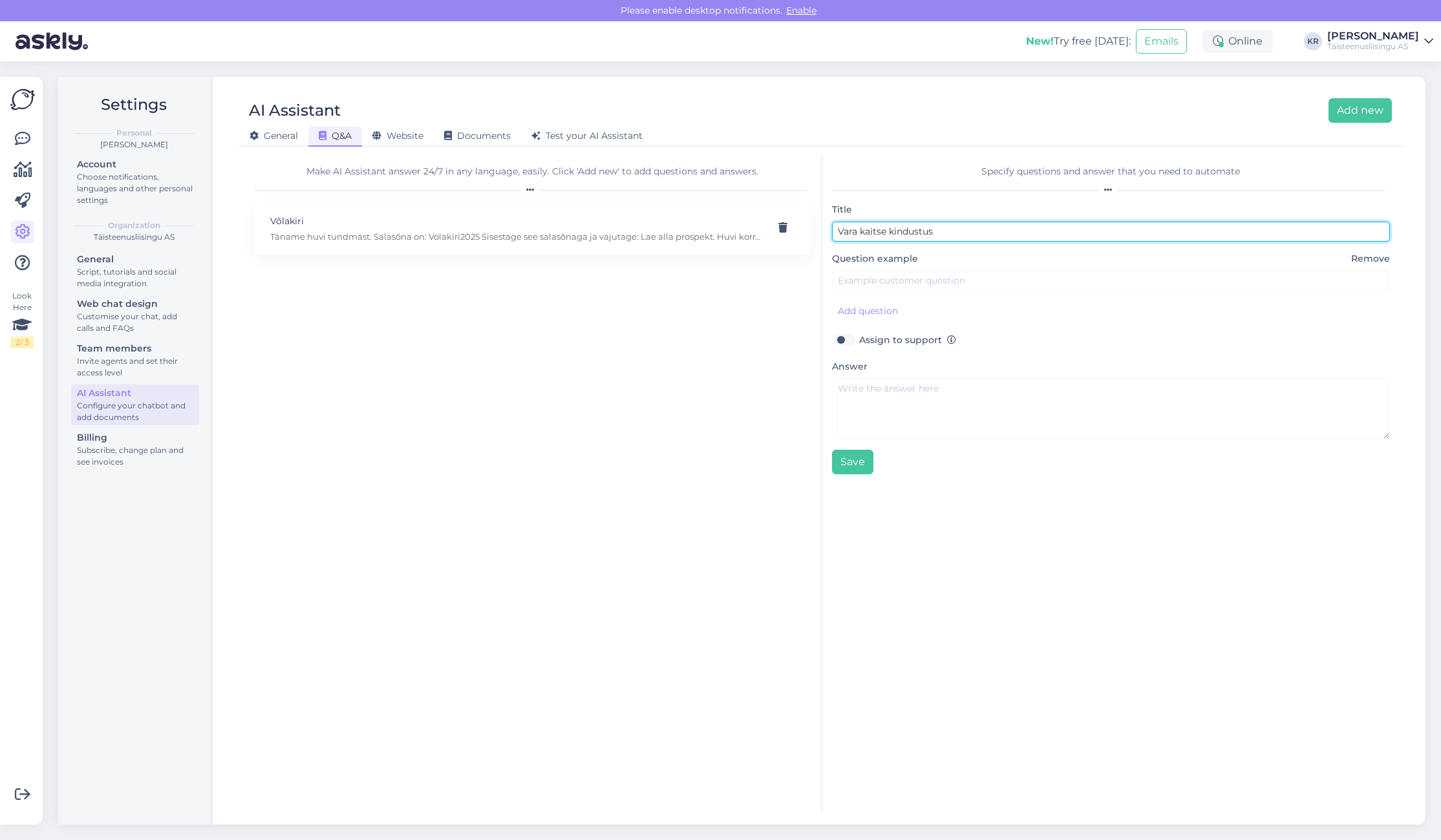
drag, startPoint x: 910, startPoint y: 230, endPoint x: 913, endPoint y: 240, distance: 10.4
click at [910, 230] on input "Vara kaitse kindustus" at bounding box center [1111, 231] width 559 height 20
type input "Vara kaitse kindlustus"
drag, startPoint x: 953, startPoint y: 232, endPoint x: 829, endPoint y: 230, distance: 124.0
click at [829, 230] on div "Specify questions and answer that you need to automate Title Vara kaitse kindlu…" at bounding box center [1111, 483] width 578 height 659
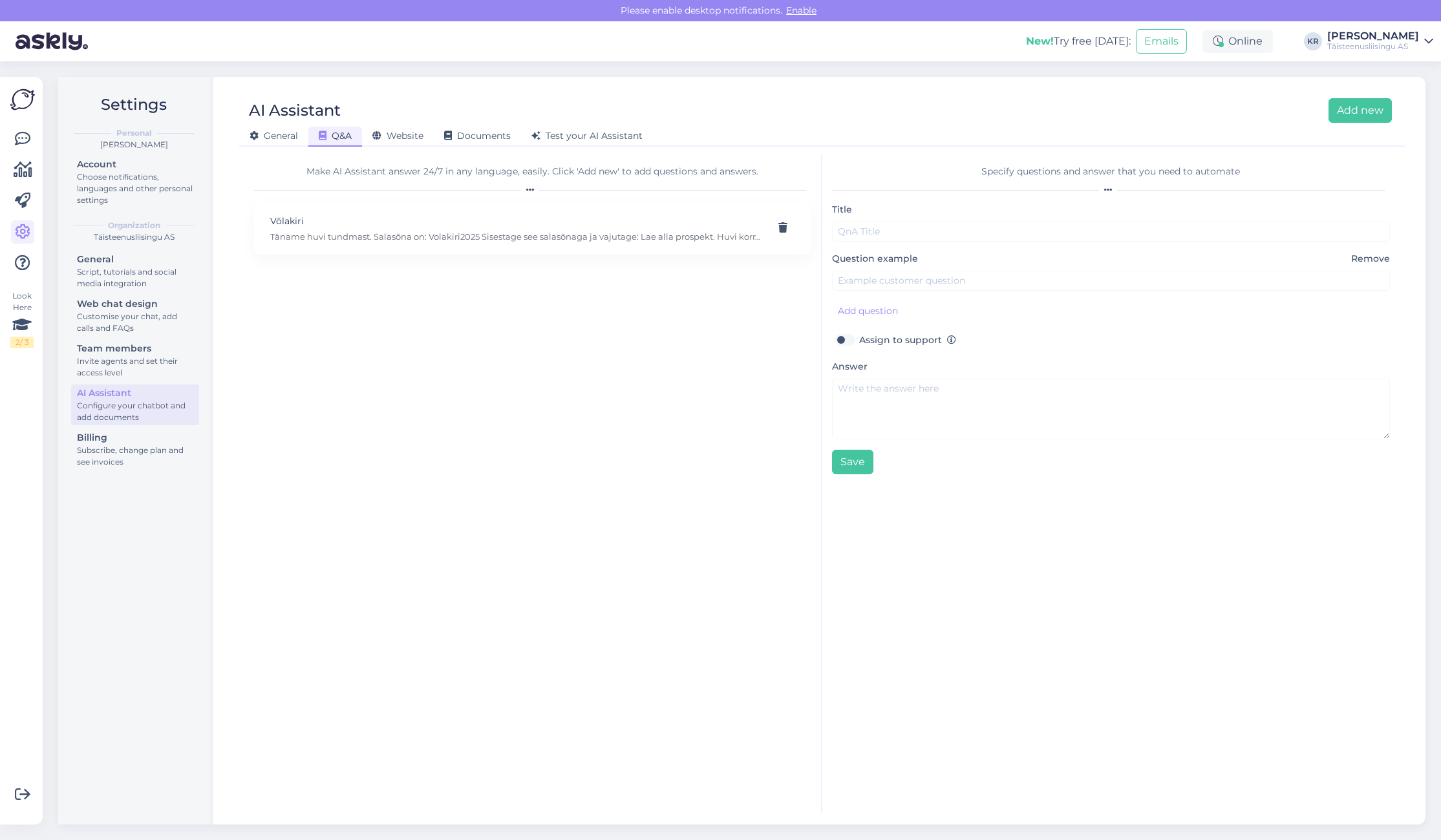
drag, startPoint x: 680, startPoint y: 521, endPoint x: 698, endPoint y: 516, distance: 18.7
click at [680, 521] on div "Make AI Assistant answer 24/7 in any language, easily. Click 'Add new' to add q…" at bounding box center [534, 483] width 578 height 659
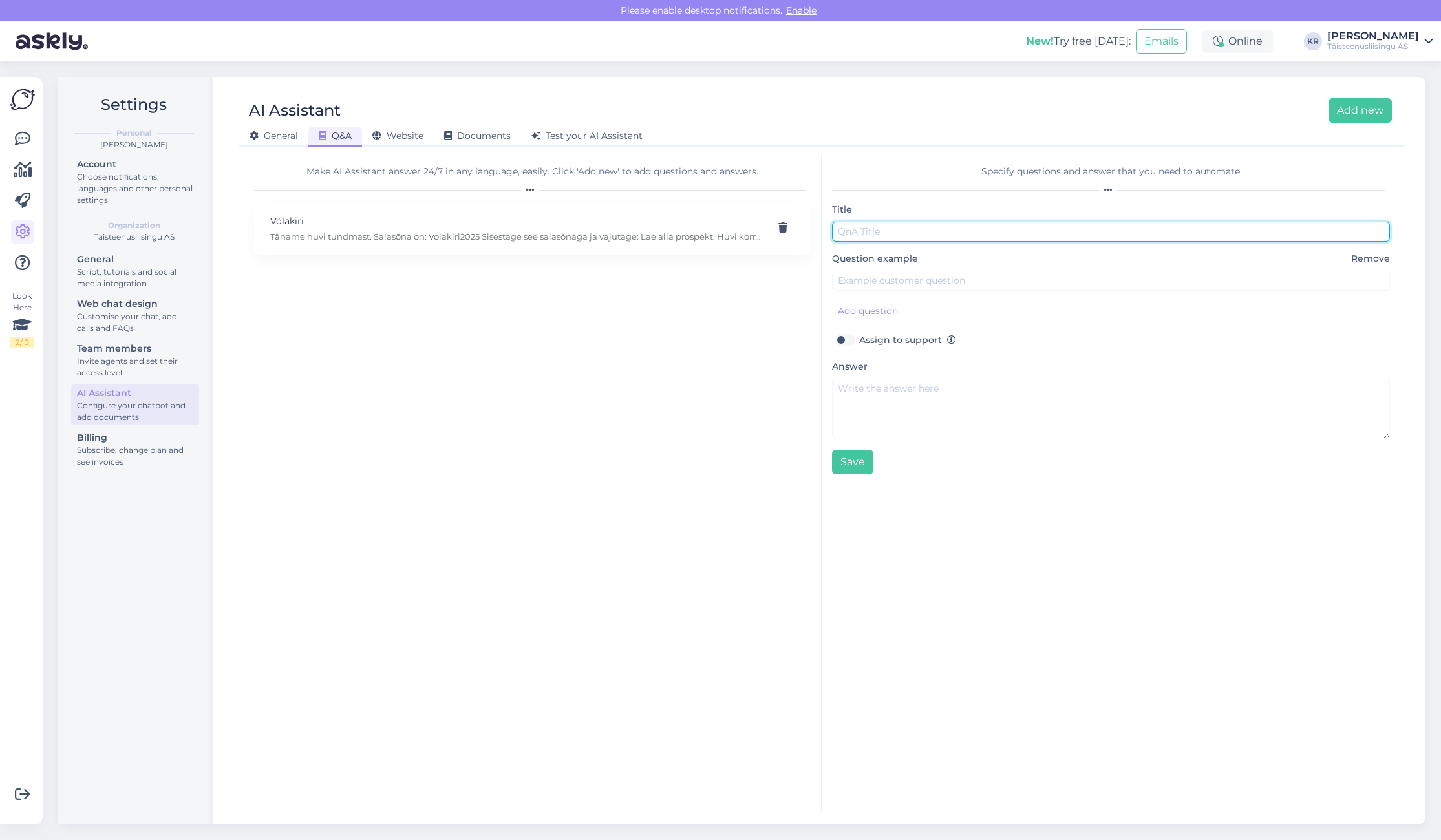
click at [906, 235] on input "text" at bounding box center [1111, 231] width 559 height 20
drag, startPoint x: 918, startPoint y: 230, endPoint x: 925, endPoint y: 245, distance: 16.6
click at [917, 230] on input "Vara kaitse kindlutsu" at bounding box center [1111, 231] width 559 height 20
drag, startPoint x: 948, startPoint y: 235, endPoint x: 921, endPoint y: 234, distance: 27.0
click at [921, 234] on input "Vara kaitse kindlustsu" at bounding box center [1111, 231] width 559 height 20
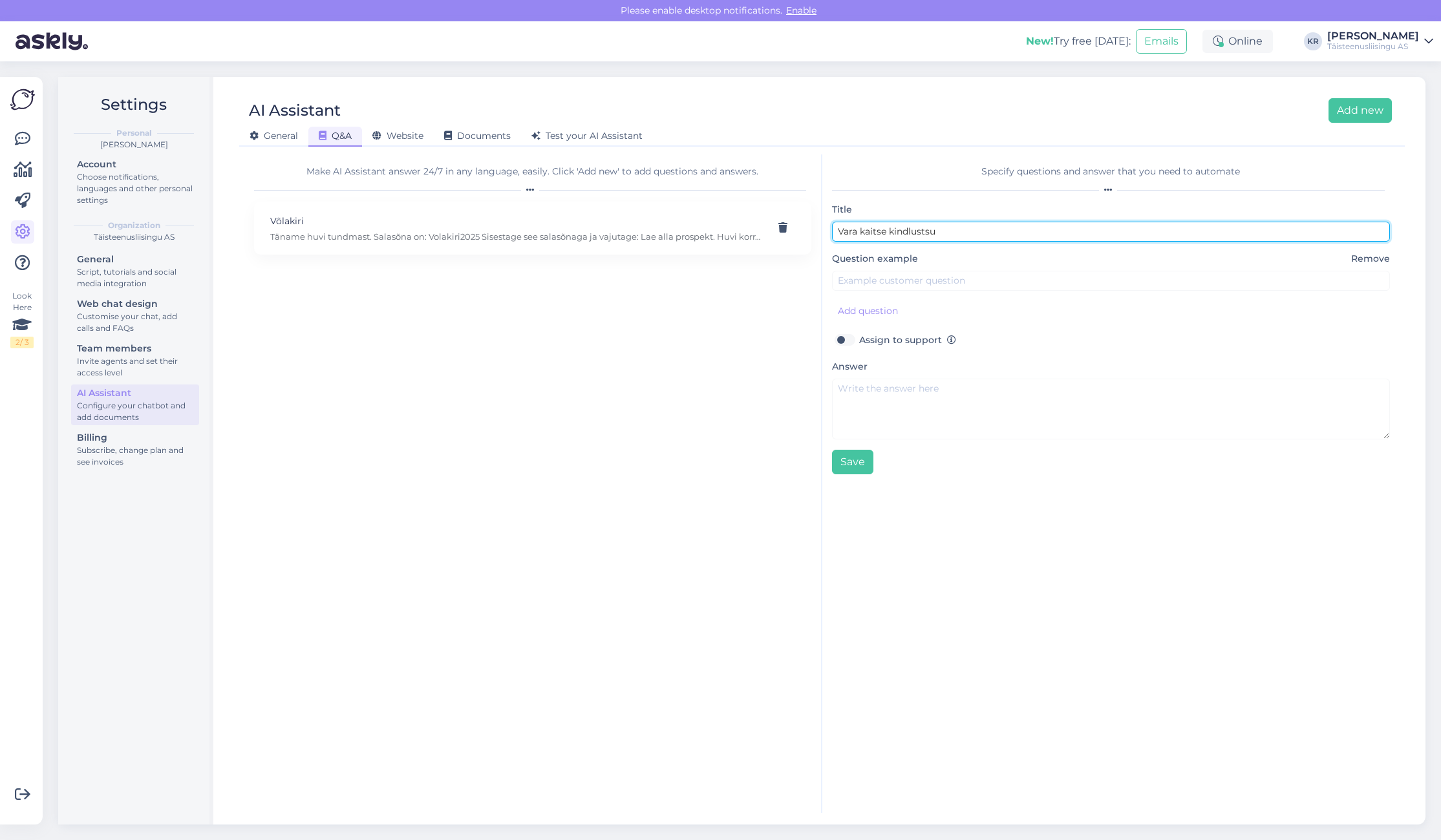
click at [927, 230] on input "Vara kaitse kindlustsu" at bounding box center [1111, 231] width 559 height 20
drag, startPoint x: 926, startPoint y: 230, endPoint x: 938, endPoint y: 230, distance: 12.0
click at [938, 230] on input "Vara kaitse kindlustsu" at bounding box center [1111, 231] width 559 height 20
type input "Vara kaitse kindlustus"
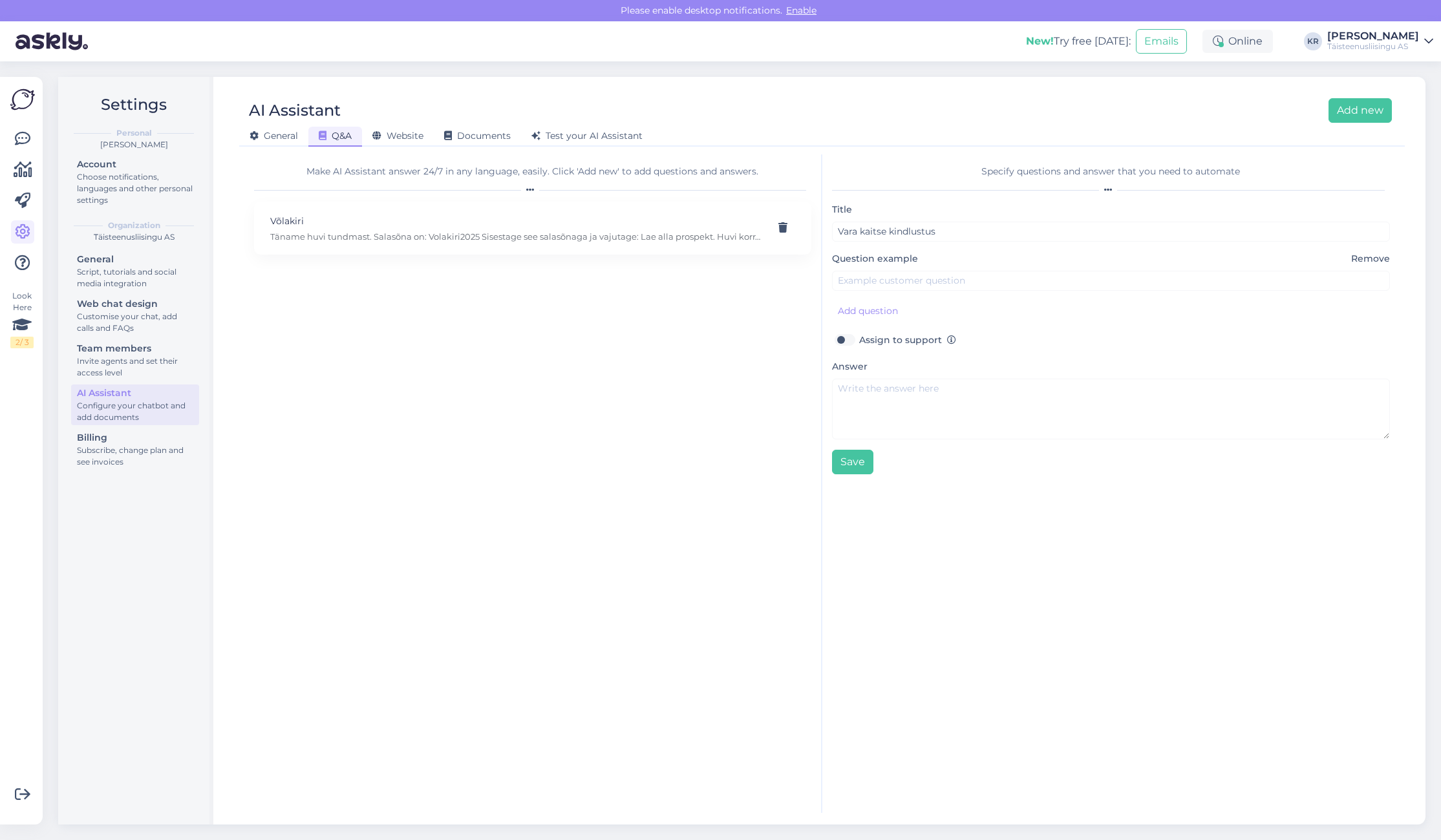
drag, startPoint x: 1199, startPoint y: 613, endPoint x: 1182, endPoint y: 610, distance: 17.3
click at [1199, 613] on div "Specify questions and answer that you need to automate Title Vara kaitse kindlu…" at bounding box center [1111, 483] width 578 height 659
drag, startPoint x: 866, startPoint y: 287, endPoint x: 861, endPoint y: 291, distance: 6.4
click at [864, 288] on input "text" at bounding box center [1111, 281] width 559 height 20
type input "millised on kindlustustingimused"
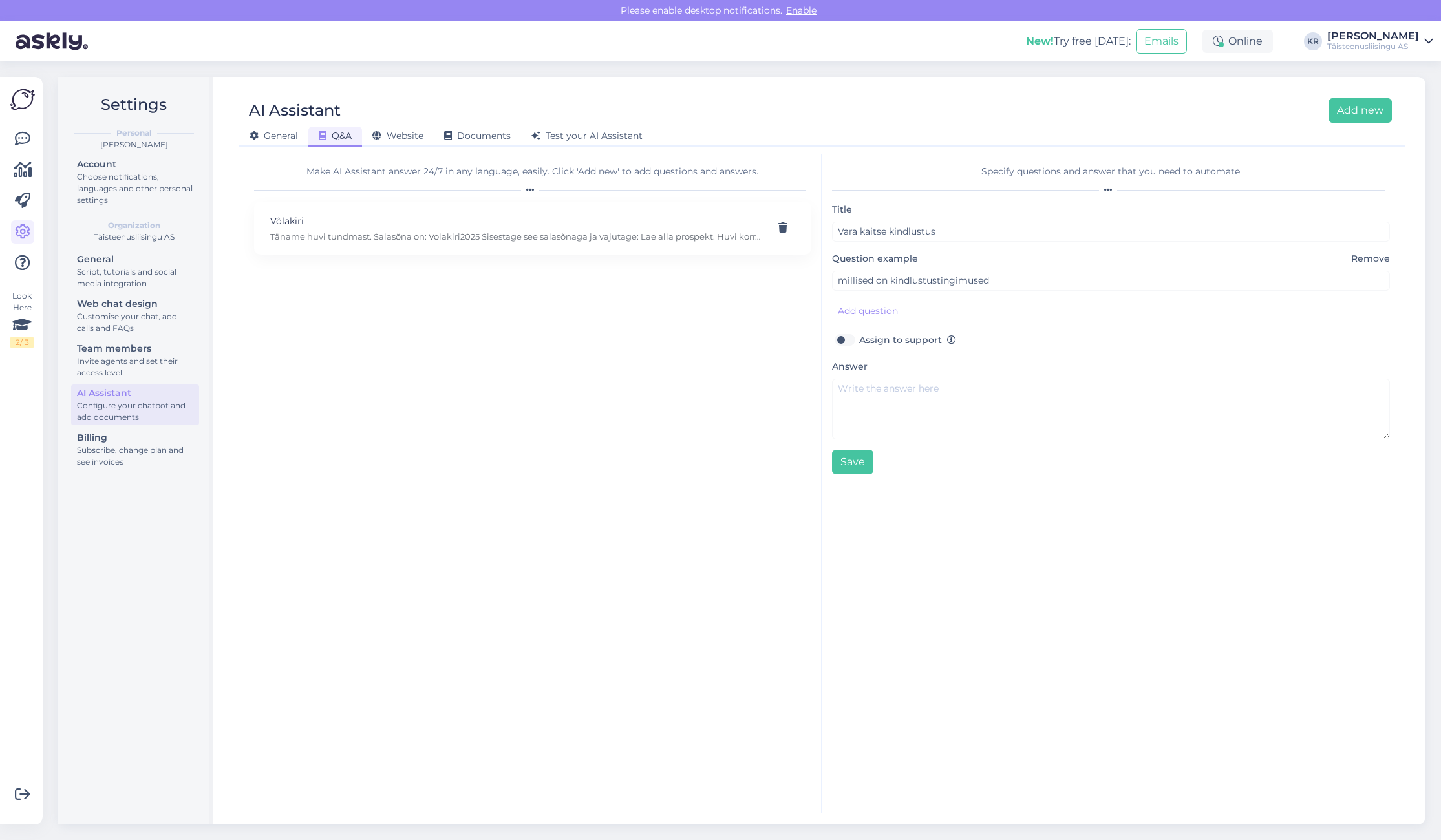
click at [1107, 507] on div "Specify questions and answer that you need to automate Title Vara kaitse kindlu…" at bounding box center [1111, 483] width 578 height 659
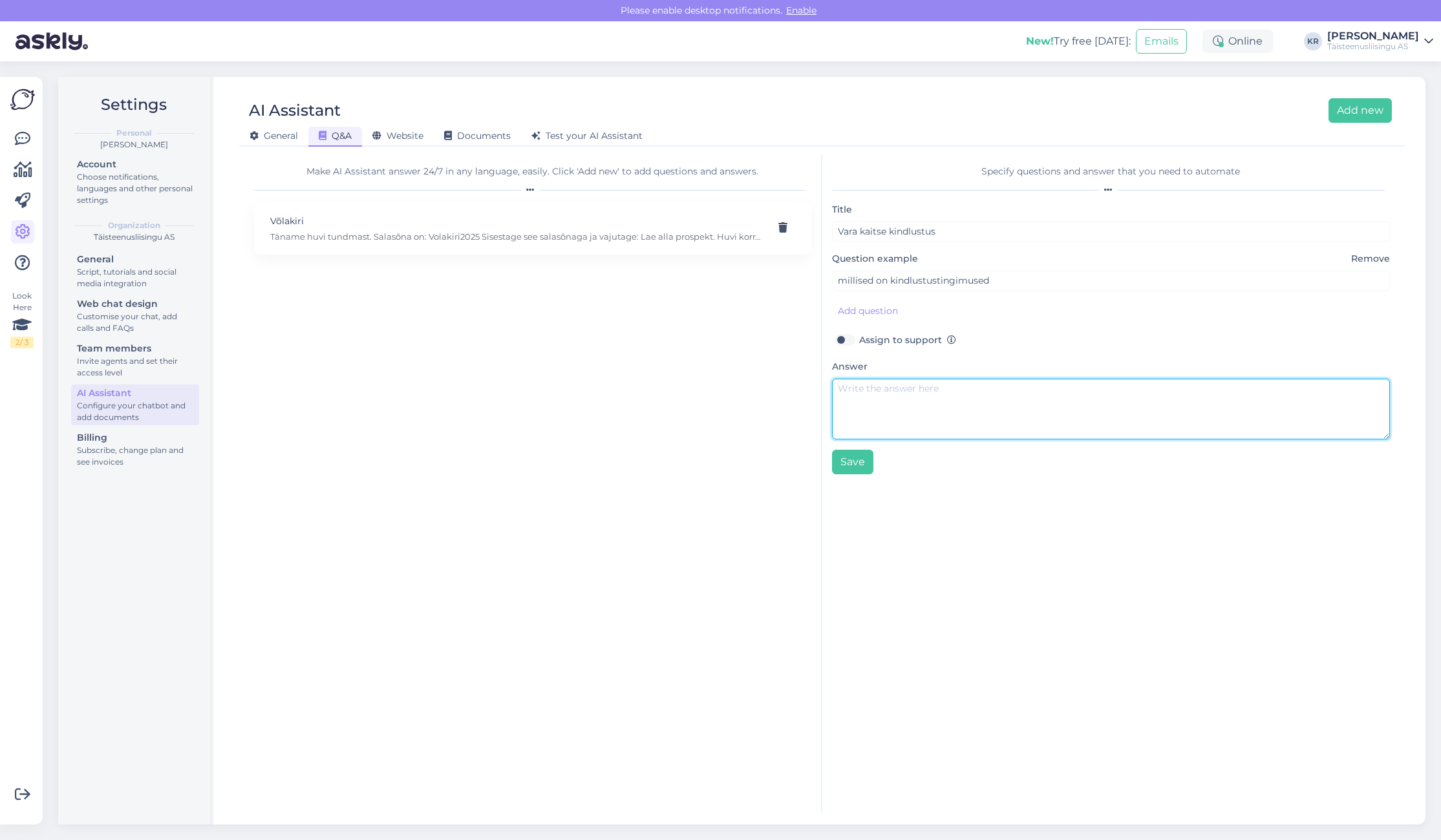
click at [898, 392] on textarea at bounding box center [1111, 408] width 559 height 61
click at [890, 390] on textarea at bounding box center [1111, 408] width 559 height 61
drag, startPoint x: 910, startPoint y: 390, endPoint x: 1068, endPoint y: 388, distance: 158.0
click at [1068, 388] on textarea "Palun tutvuge kindlustustingimustega siin" at bounding box center [1111, 408] width 559 height 61
paste textarea "[URL][DOMAIN_NAME]"
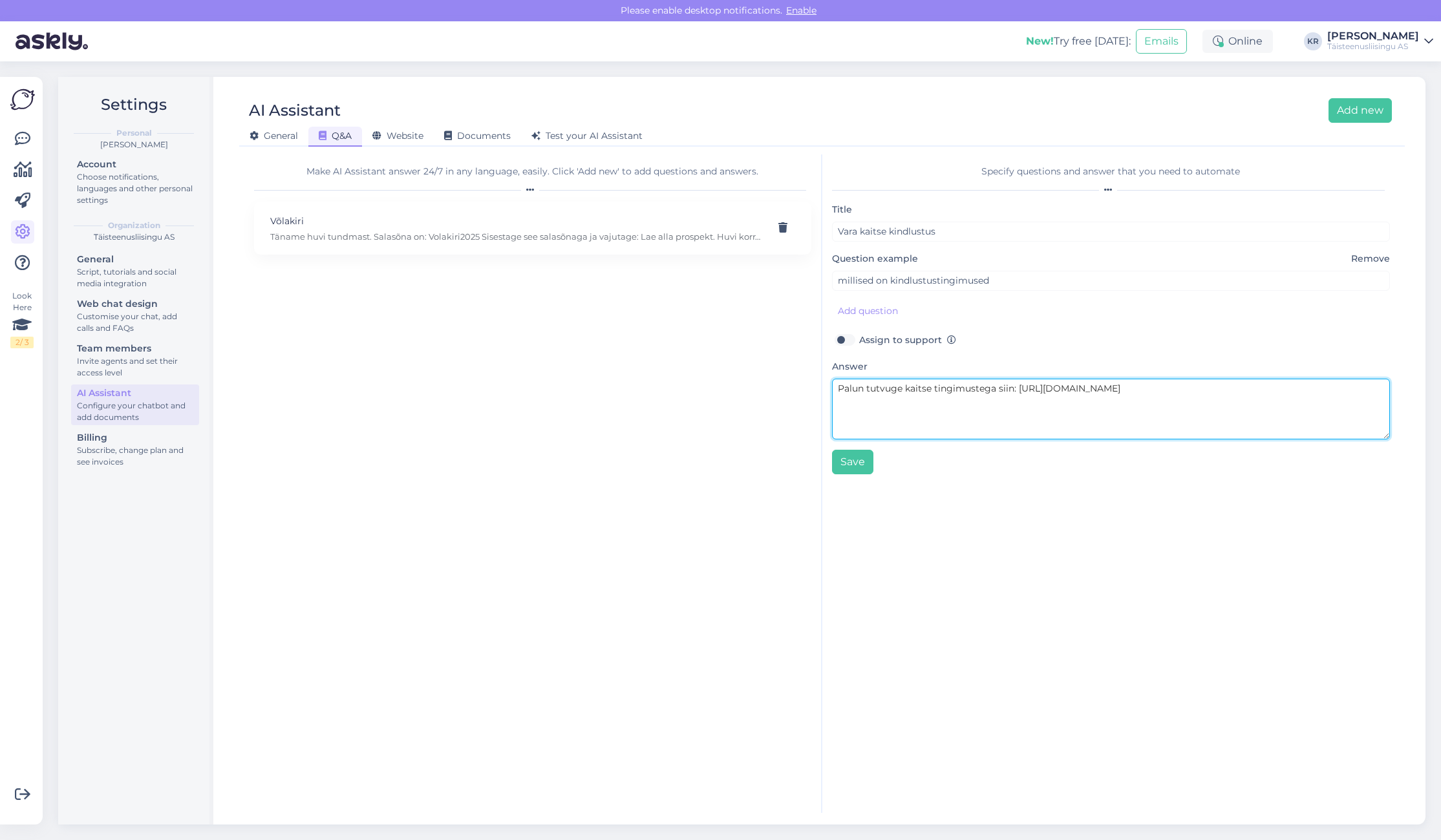
click at [865, 402] on textarea "Palun tutvuge kaitse tingimustega siin: [URL][DOMAIN_NAME]" at bounding box center [1111, 408] width 559 height 61
type textarea "Palun tutvuge kaitse tingimustega siin: [URL][DOMAIN_NAME] Varakaitsega saab ka…"
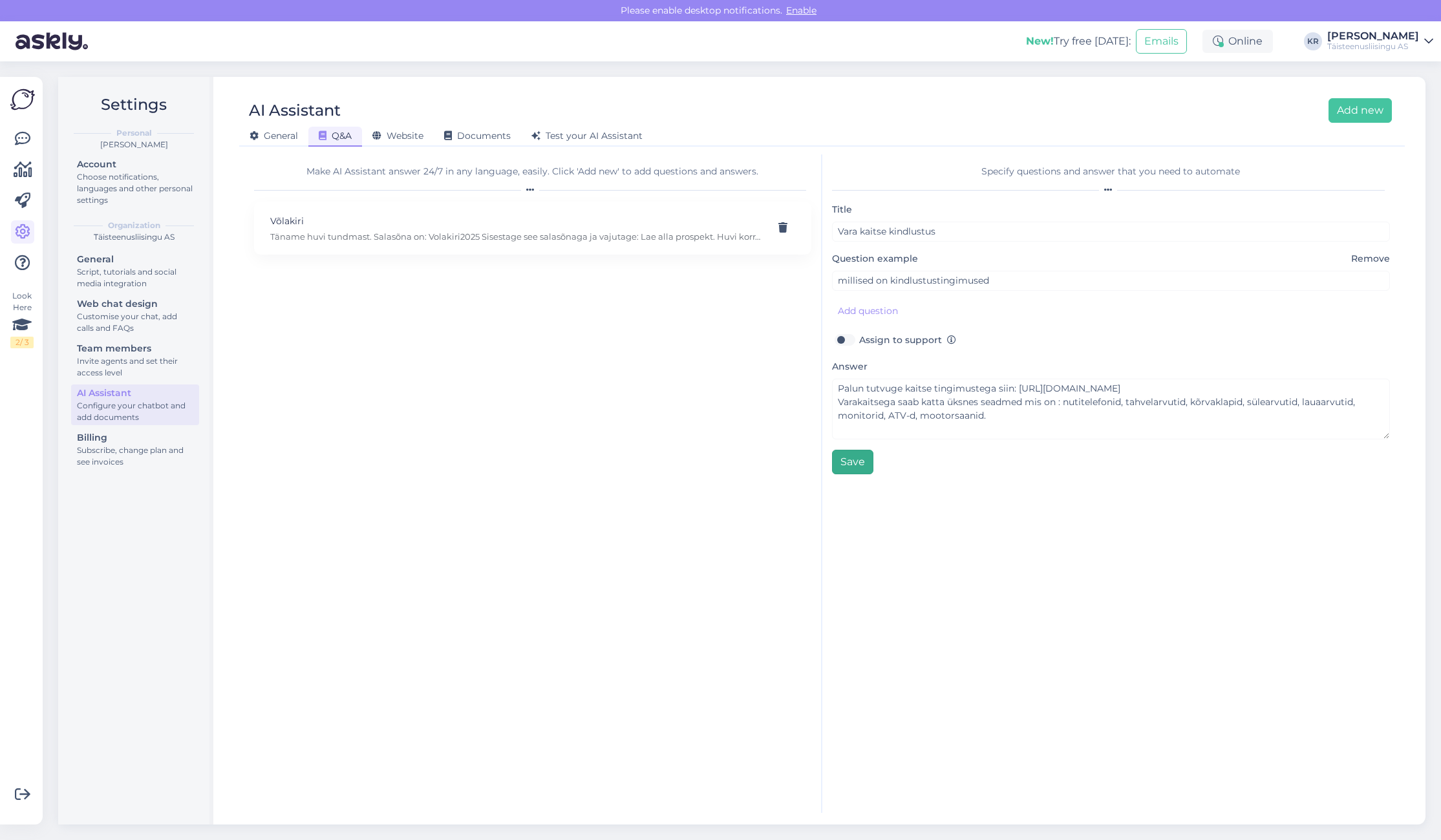
click at [839, 467] on button "Save" at bounding box center [853, 462] width 42 height 24
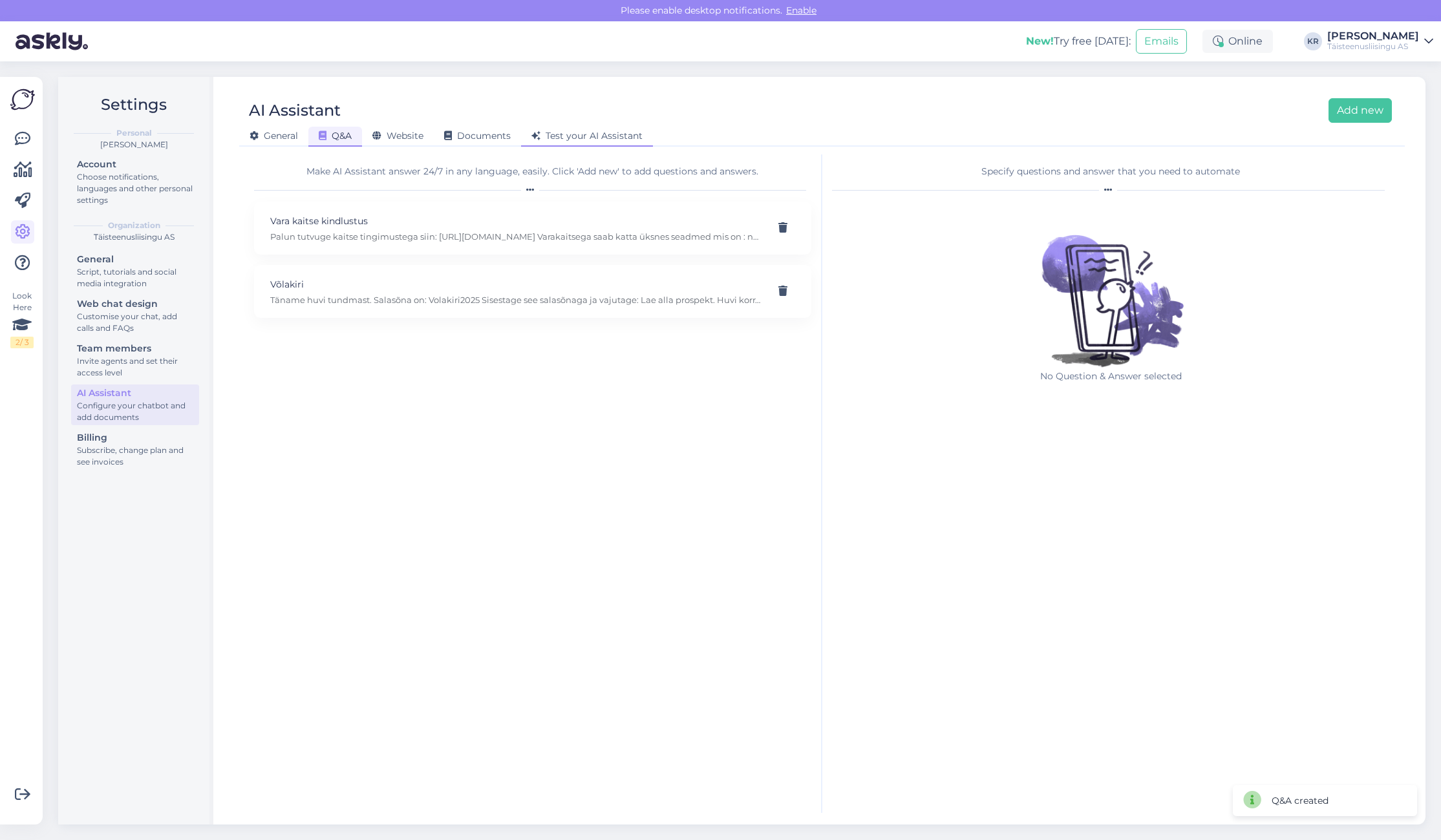
click at [610, 136] on span "Test your AI Assistant" at bounding box center [586, 136] width 111 height 12
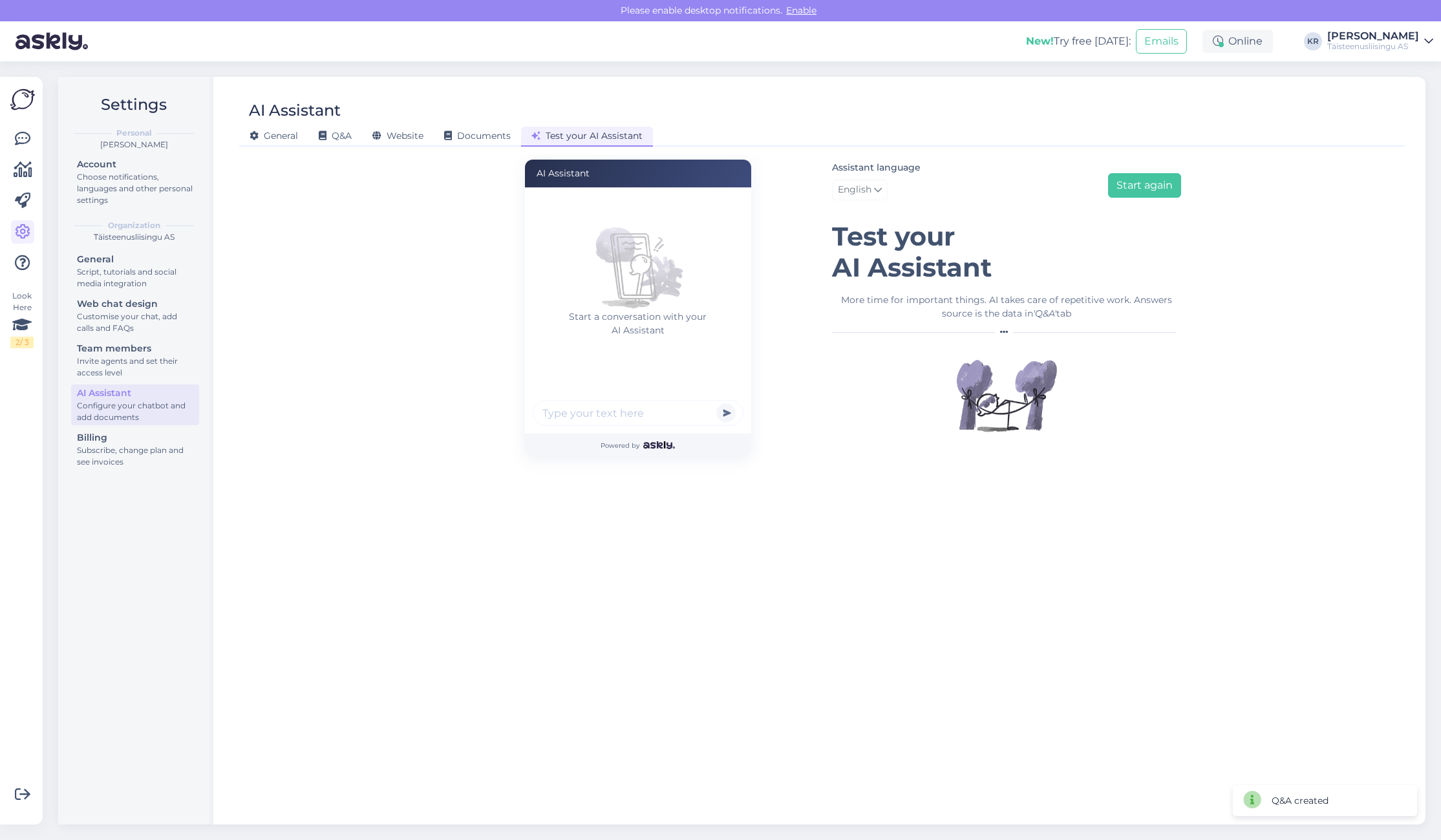
click at [625, 408] on input "text" at bounding box center [638, 412] width 211 height 26
type input "k"
type input "m"
type input "kindlutustingimused on millised?"
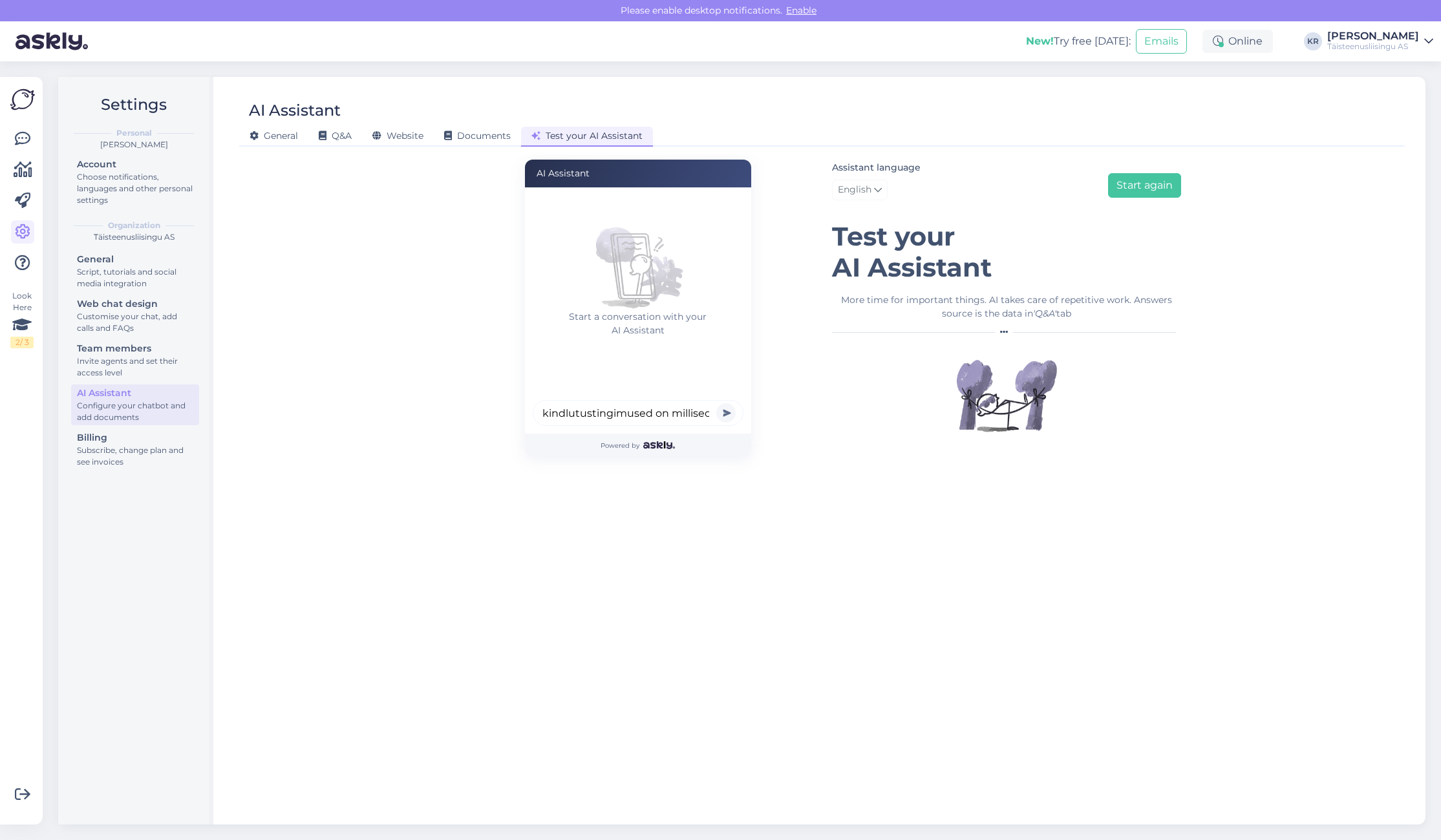
click at [725, 412] on button "submit" at bounding box center [725, 412] width 19 height 19
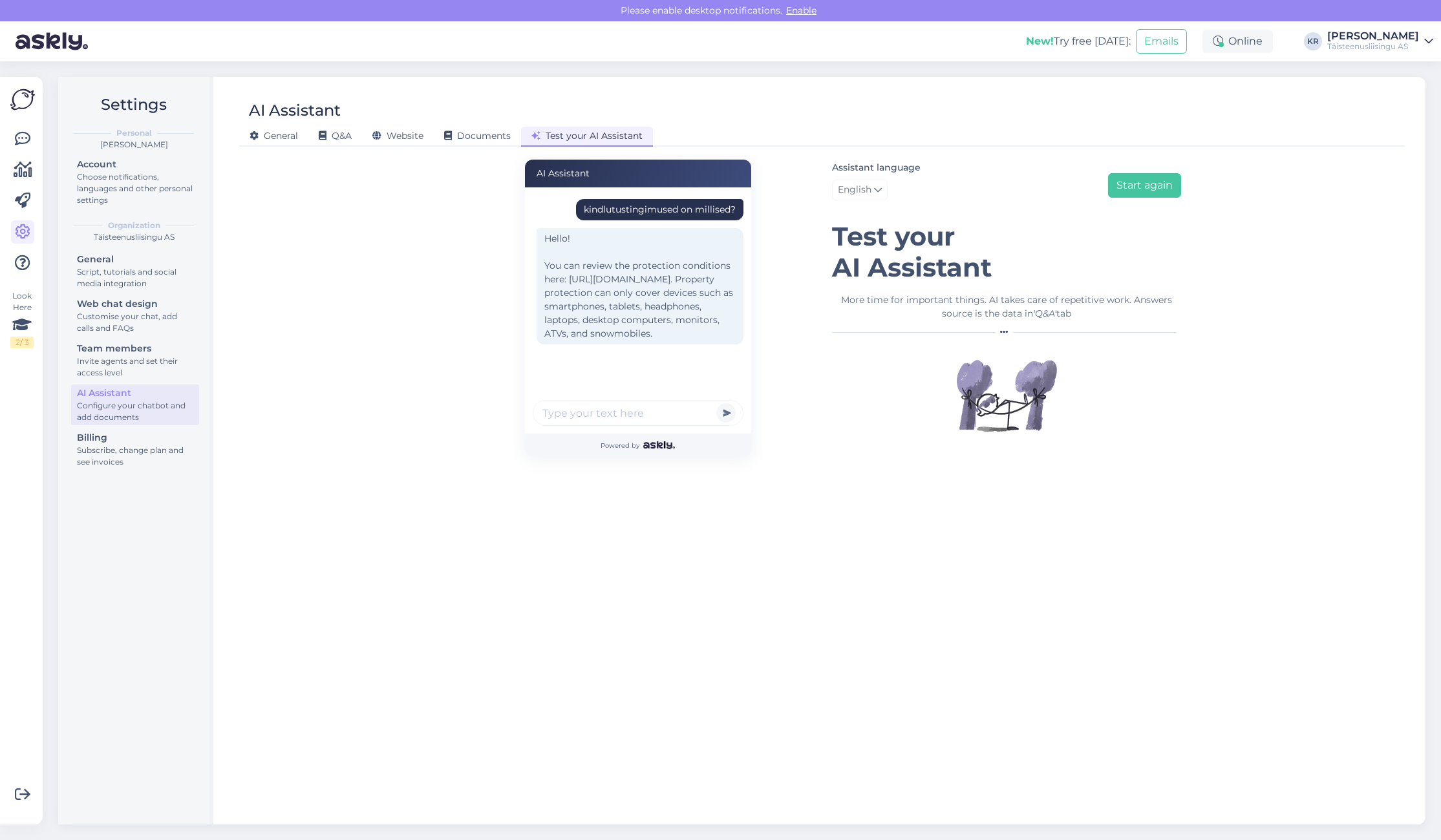
click at [876, 190] on icon at bounding box center [877, 190] width 8 height 14
type input "estoni"
drag, startPoint x: 879, startPoint y: 245, endPoint x: 978, endPoint y: 233, distance: 99.7
click at [879, 245] on link "Estonian" at bounding box center [903, 249] width 142 height 21
click at [1129, 186] on button "Start again" at bounding box center [1144, 185] width 73 height 24
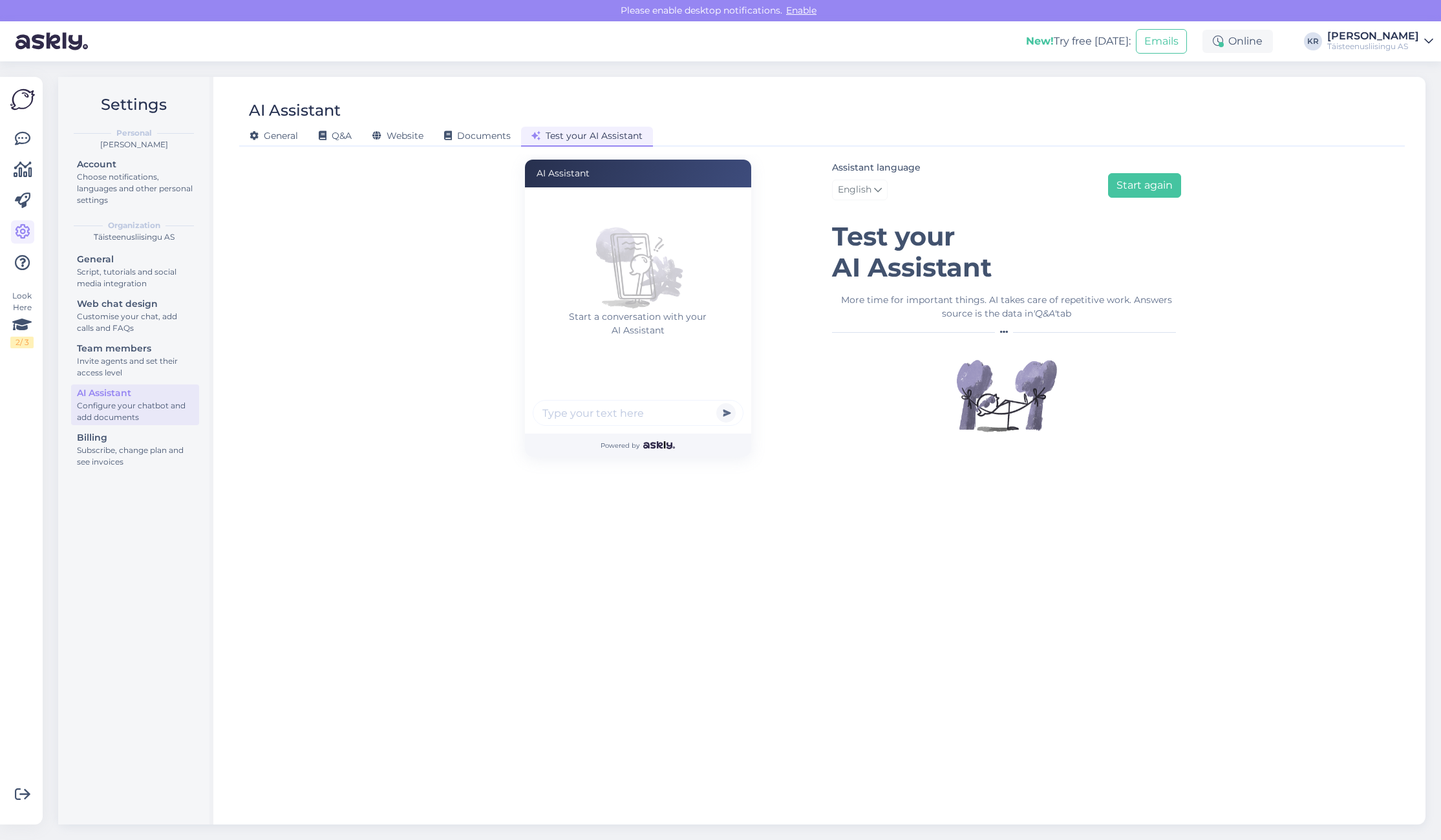
click at [612, 410] on input "text" at bounding box center [638, 412] width 211 height 26
type input "kindlustustingimused?"
click at [725, 412] on button "submit" at bounding box center [725, 412] width 19 height 19
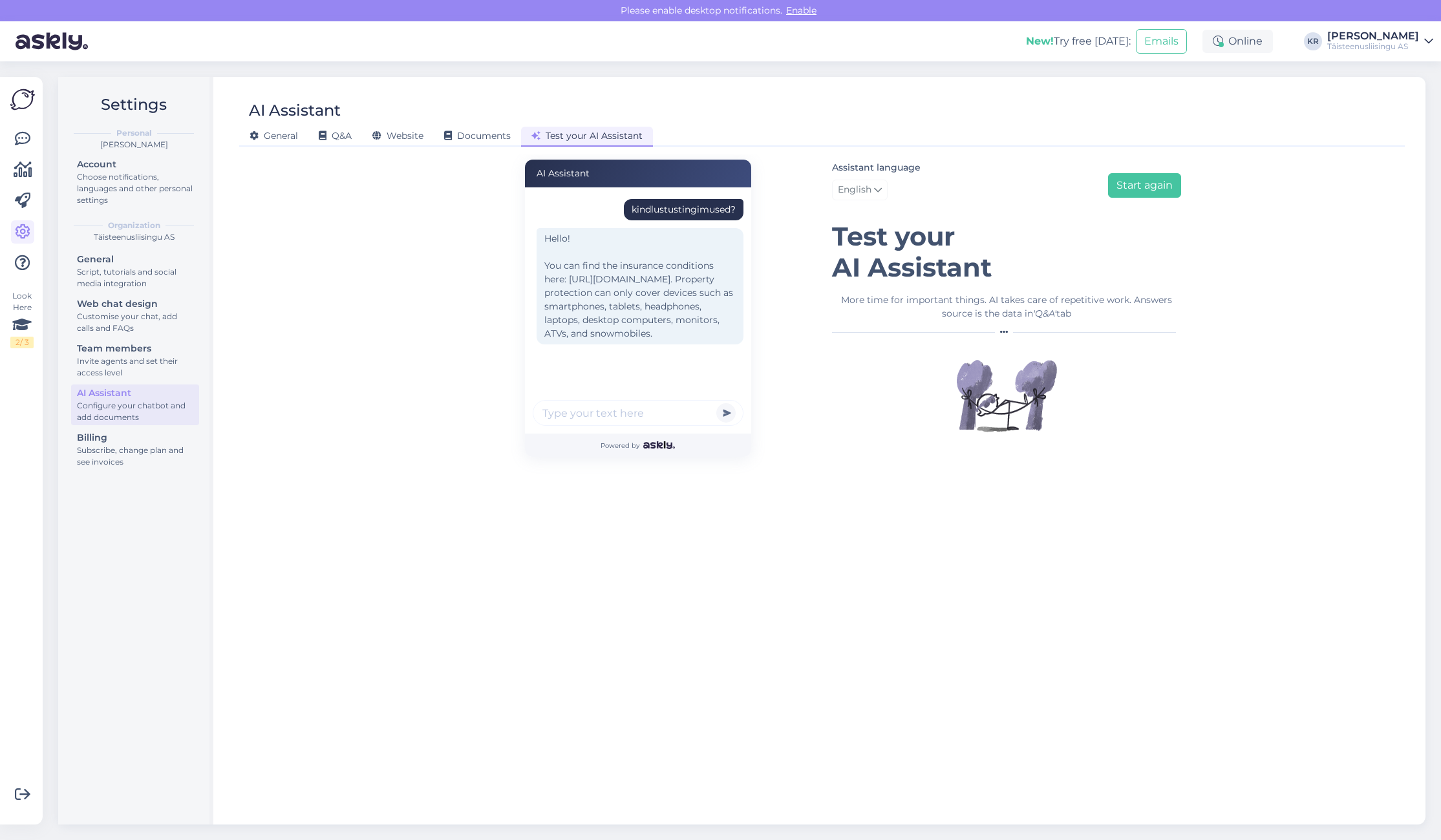
click at [881, 186] on icon at bounding box center [877, 190] width 8 height 14
click at [870, 245] on link "Estonian" at bounding box center [903, 249] width 142 height 21
click at [1113, 221] on h1 "Test your AI Assistant" at bounding box center [1007, 252] width 349 height 62
click at [1162, 178] on button "Start again" at bounding box center [1144, 185] width 73 height 24
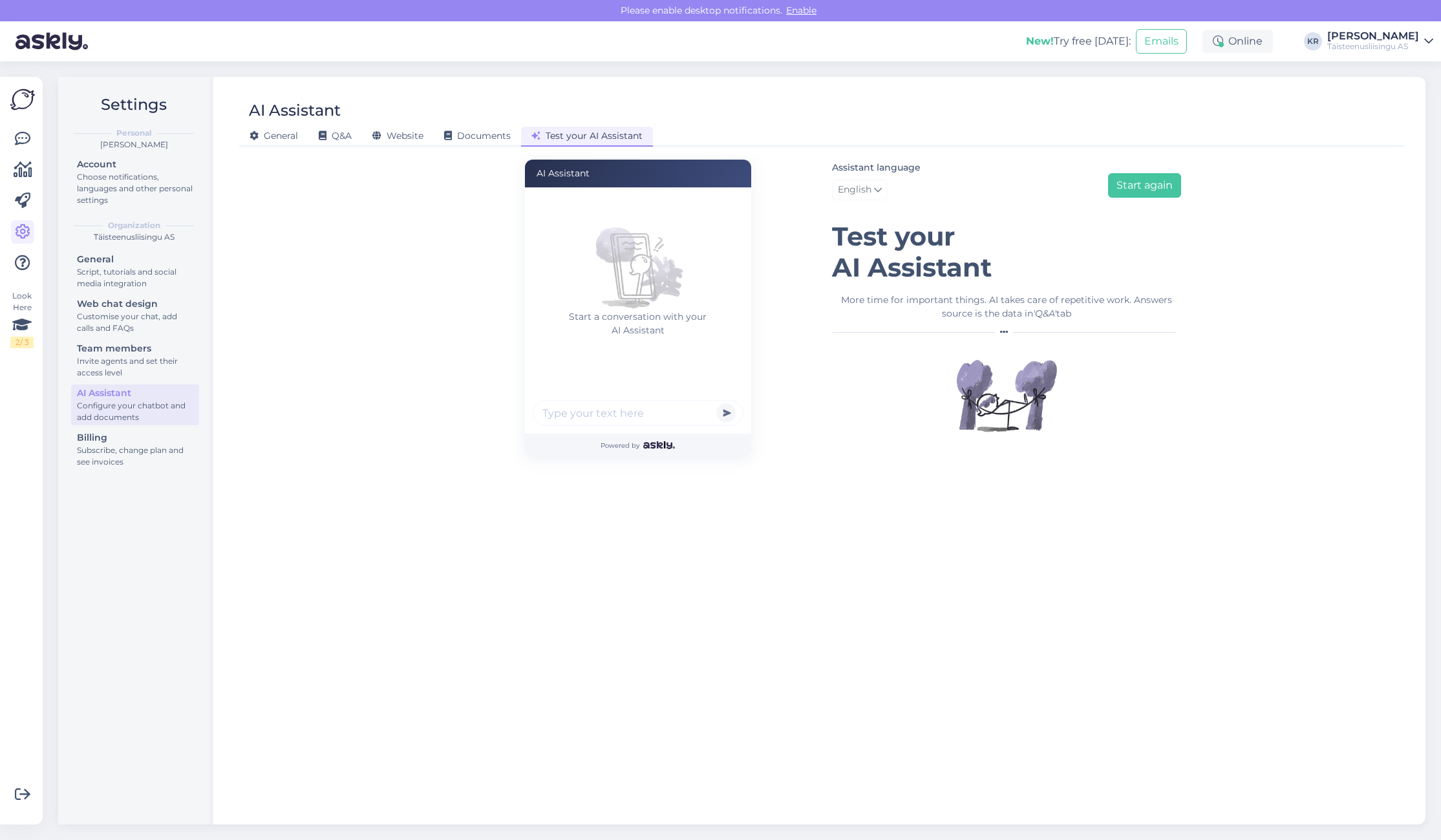
drag, startPoint x: 879, startPoint y: 190, endPoint x: 875, endPoint y: 205, distance: 15.5
click at [879, 190] on icon at bounding box center [877, 190] width 8 height 14
click at [869, 244] on link "Estonian" at bounding box center [903, 249] width 142 height 21
click at [600, 421] on input "text" at bounding box center [638, 412] width 211 height 26
type input "kindlustustingimused?"
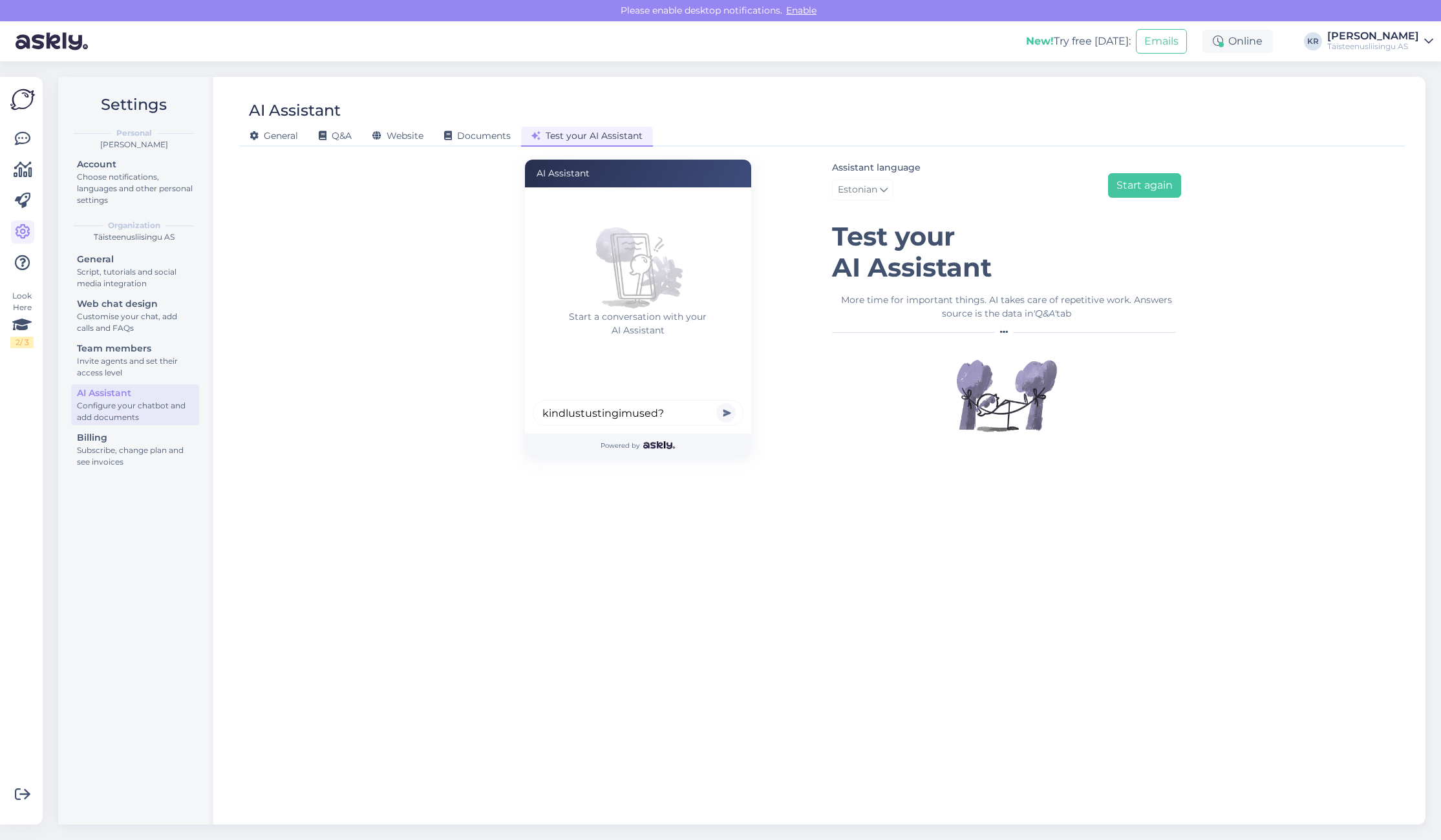
click at [725, 412] on button "submit" at bounding box center [725, 412] width 19 height 19
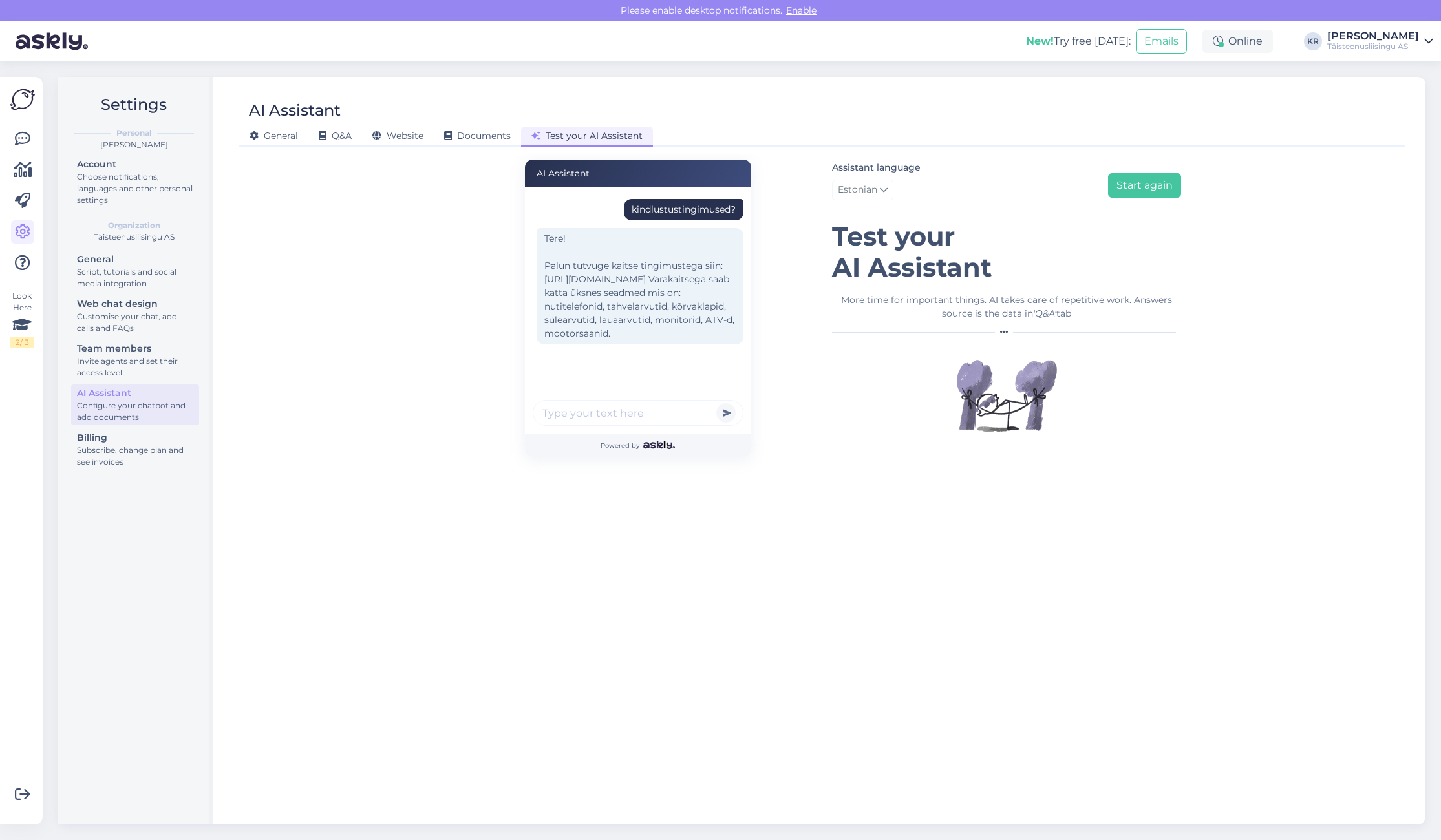
drag, startPoint x: 1268, startPoint y: 276, endPoint x: 1241, endPoint y: 270, distance: 27.7
click at [1266, 276] on div "AI Assistant kindlustustingimused? Tere! Palun tutvuge kaitse tingimustega siin…" at bounding box center [822, 483] width 1155 height 659
click at [115, 458] on div "Subscribe, change plan and see invoices" at bounding box center [134, 456] width 116 height 23
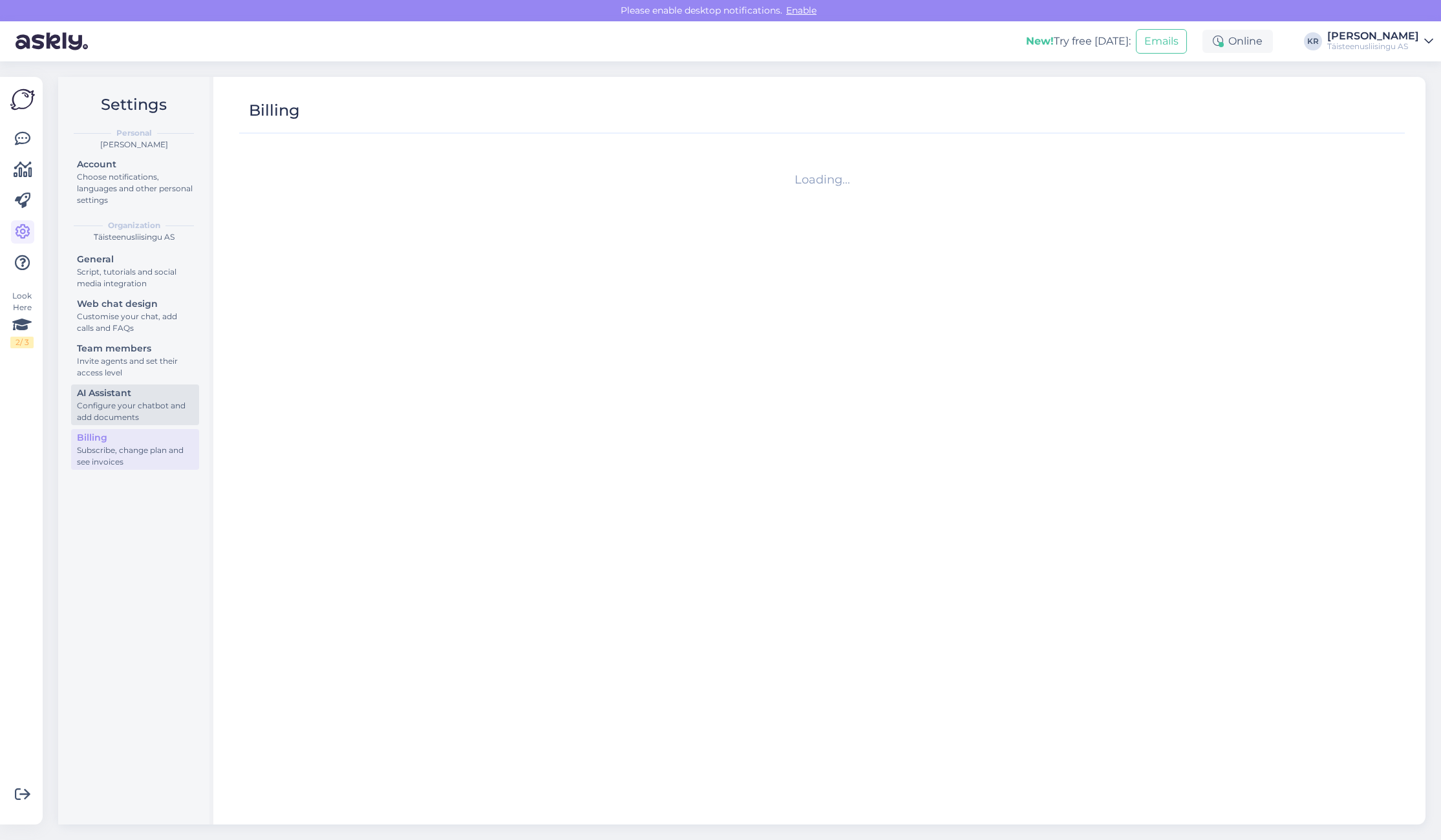
click at [105, 407] on div "Configure your chatbot and add documents" at bounding box center [134, 412] width 116 height 23
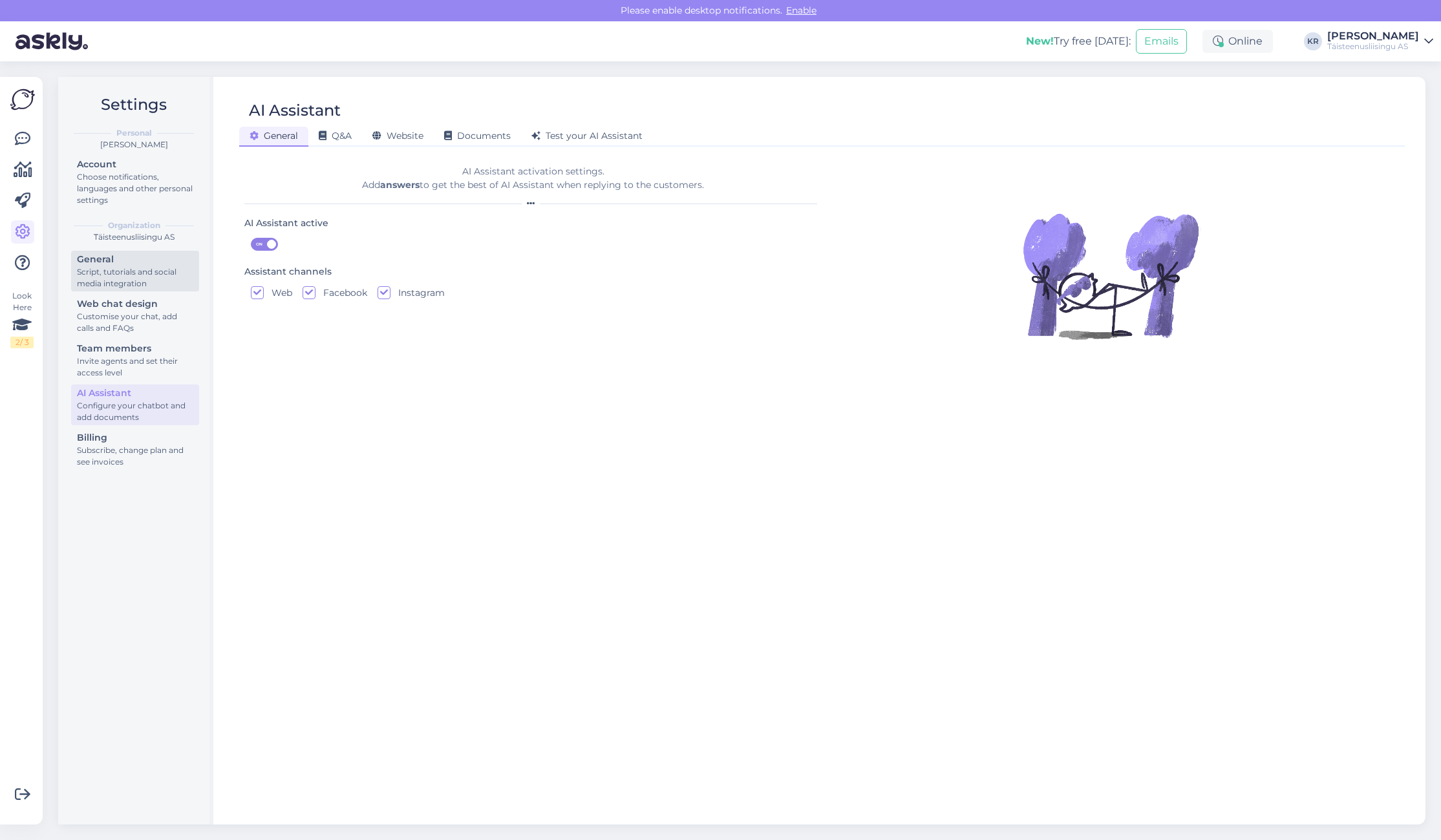
click at [98, 266] on div "Script, tutorials and social media integration" at bounding box center [134, 278] width 116 height 23
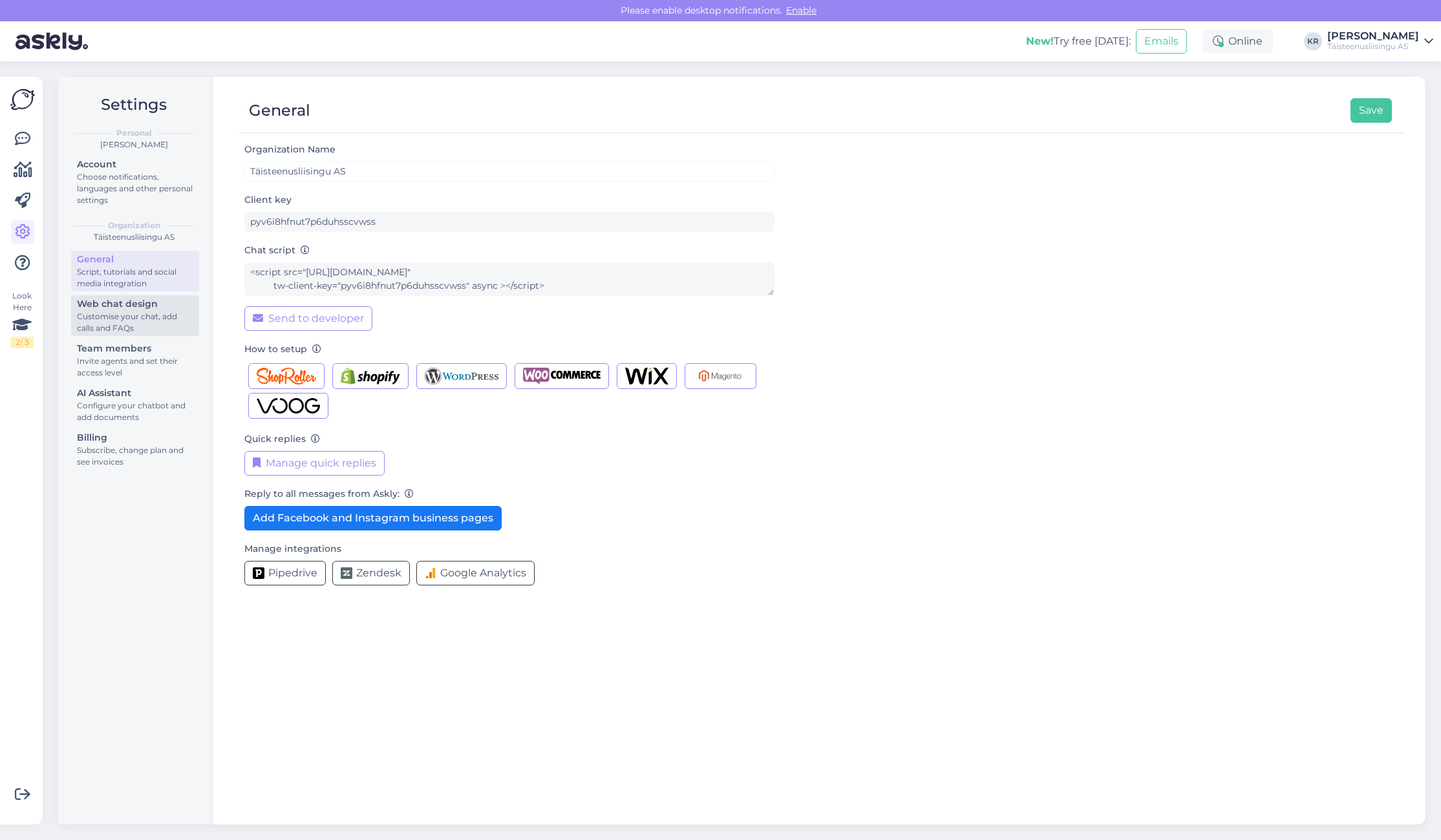
click at [154, 313] on div "Customise your chat, add calls and FAQs" at bounding box center [134, 322] width 116 height 23
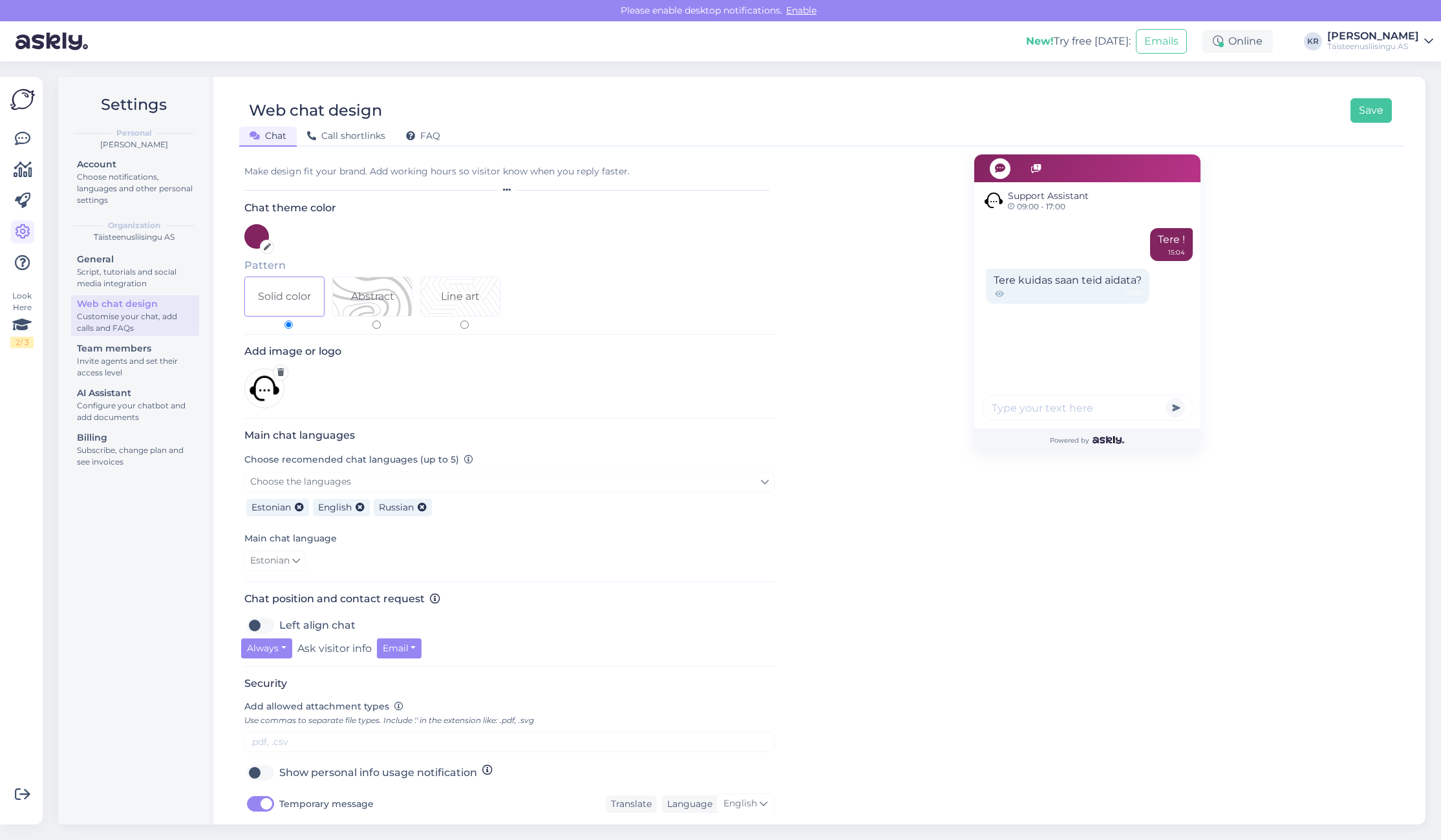
click at [946, 644] on div "Support Assistant 09:00 - 17:00 Tere ! 15:04 Tere kuidas saan teid aidata? 15:0…" at bounding box center [1087, 626] width 625 height 944
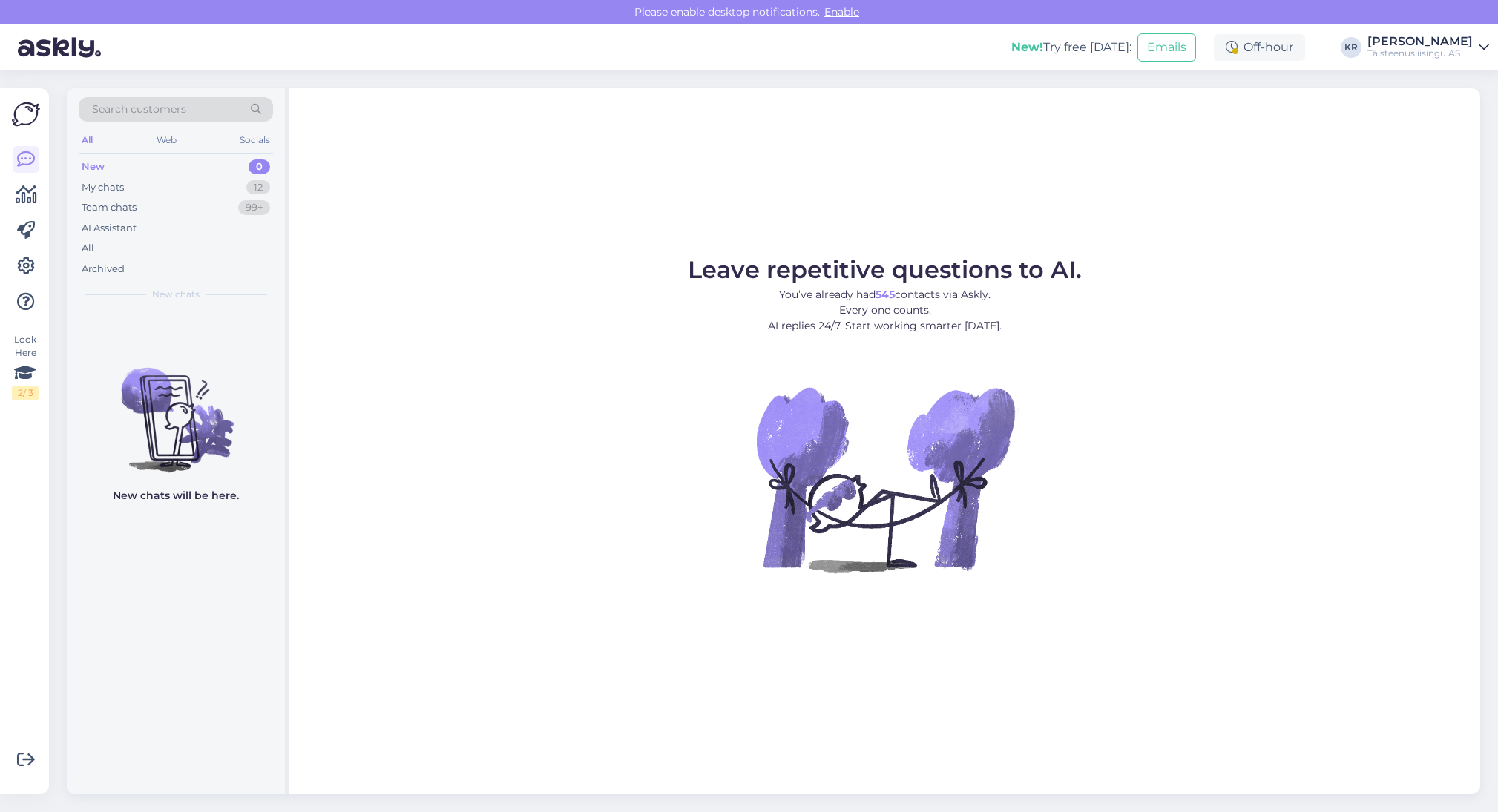
click at [395, 404] on figure "Leave repetitive questions to AI. You’ve already had 545 contacts via Askly. Ev…" at bounding box center [885, 435] width 1164 height 355
